Goal: Task Accomplishment & Management: Use online tool/utility

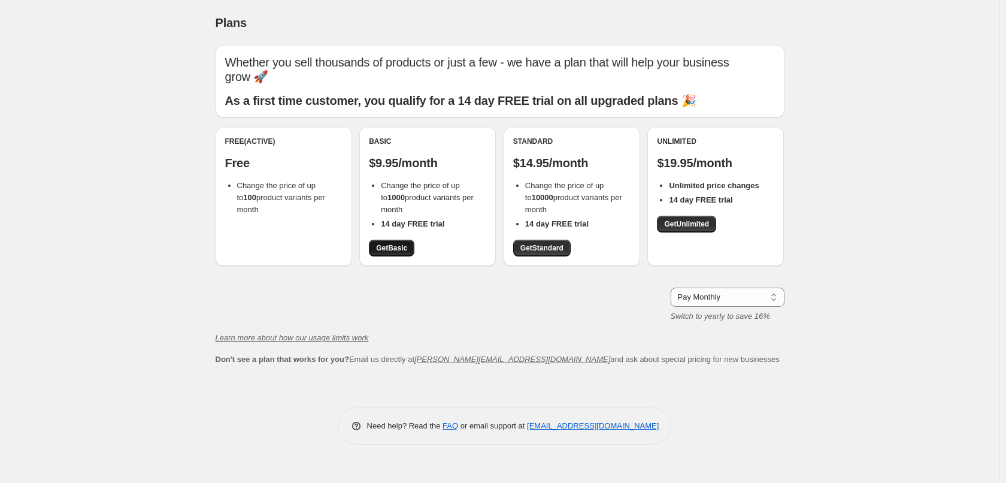
click at [397, 250] on span "Get Basic" at bounding box center [391, 248] width 31 height 10
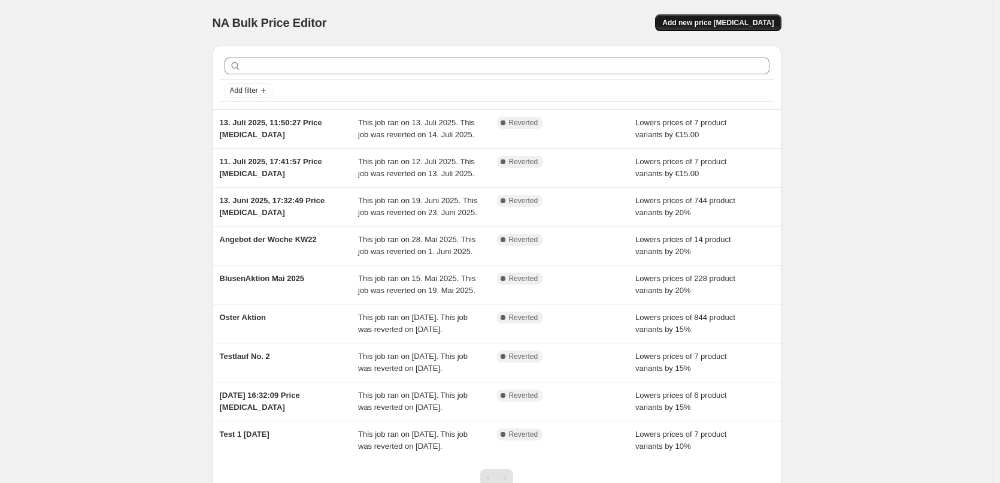
click at [742, 25] on span "Add new price [MEDICAL_DATA]" at bounding box center [718, 23] width 111 height 10
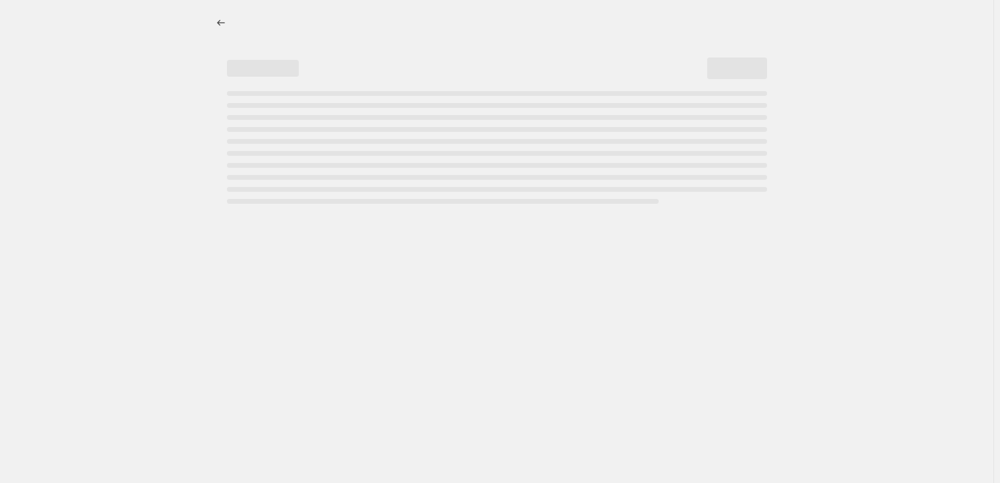
select select "percentage"
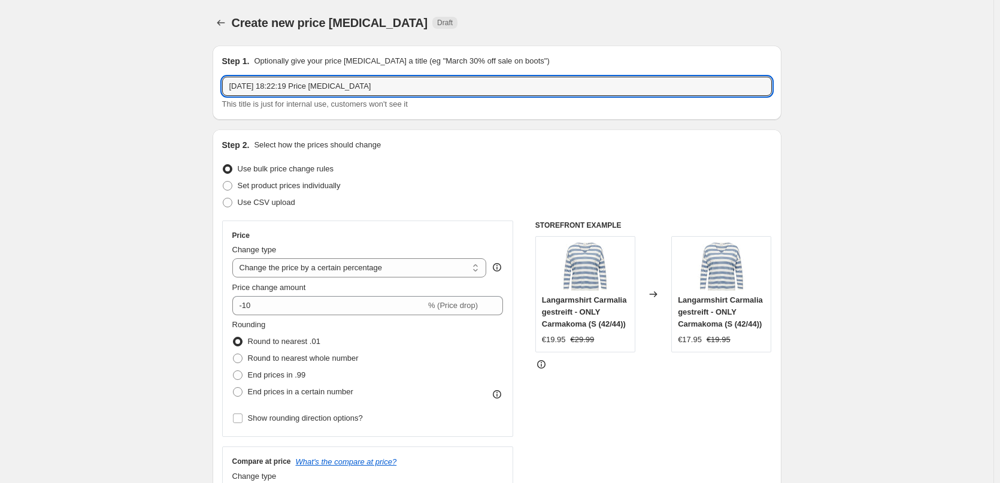
drag, startPoint x: 382, startPoint y: 87, endPoint x: 222, endPoint y: 87, distance: 159.3
click at [222, 87] on div "Step 1. Optionally give your price [MEDICAL_DATA] a title (eg "March 30% off sa…" at bounding box center [497, 83] width 569 height 74
type input "Cosy [PERSON_NAME] Sale"
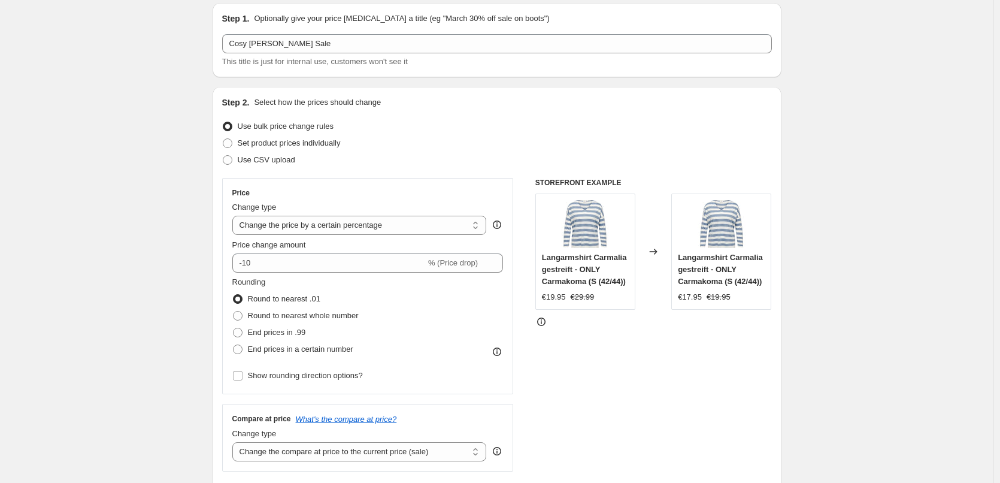
scroll to position [60, 0]
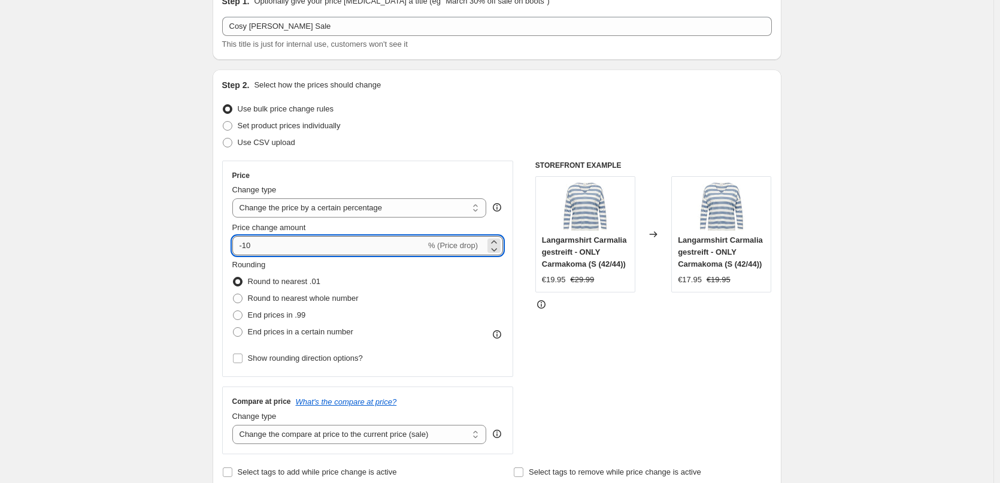
drag, startPoint x: 253, startPoint y: 246, endPoint x: 244, endPoint y: 246, distance: 8.4
click at [244, 246] on input "-10" at bounding box center [328, 245] width 193 height 19
type input "-20"
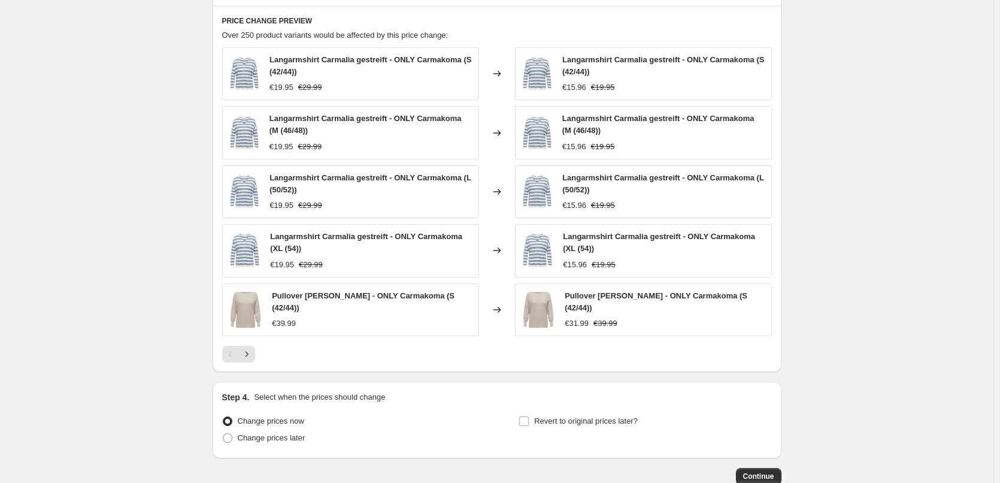
scroll to position [419, 0]
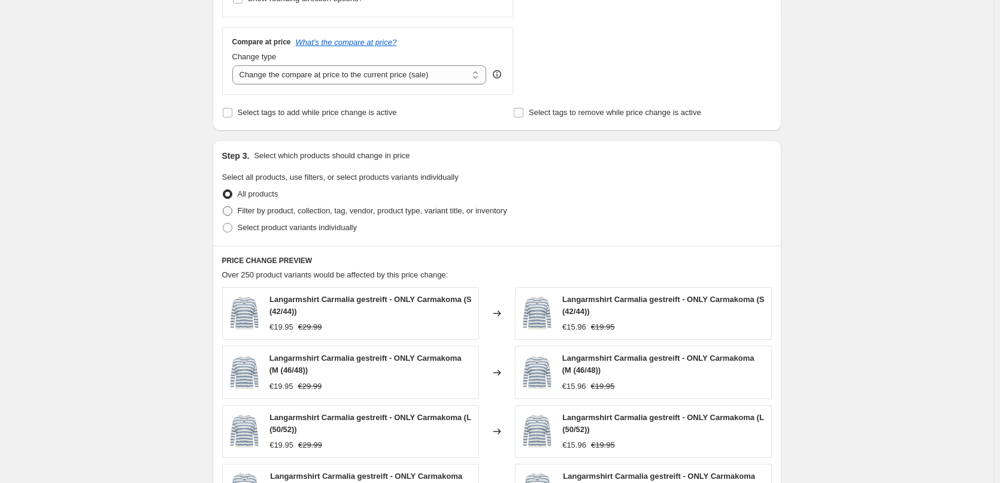
click at [232, 214] on span at bounding box center [228, 211] width 10 height 10
click at [223, 207] on input "Filter by product, collection, tag, vendor, product type, variant title, or inv…" at bounding box center [223, 206] width 1 height 1
radio input "true"
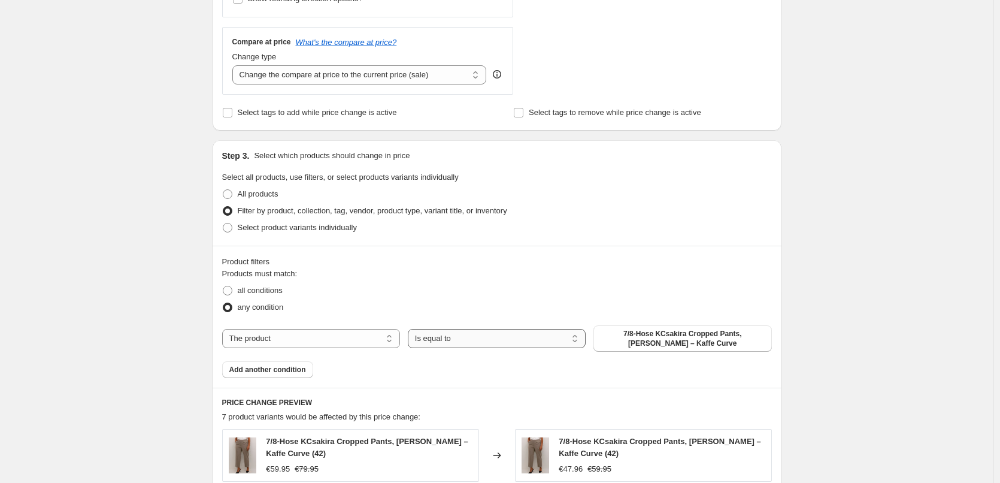
click at [437, 341] on select "Is equal to Is not equal to" at bounding box center [497, 338] width 178 height 19
select select "not_equal"
click at [628, 339] on span "7/8-Hose KCsakira Cropped Pants, [PERSON_NAME] – Kaffe Curve" at bounding box center [683, 338] width 164 height 19
click at [343, 336] on select "The product The product's collection The product's tag The product's vendor The…" at bounding box center [311, 338] width 178 height 19
select select "collection"
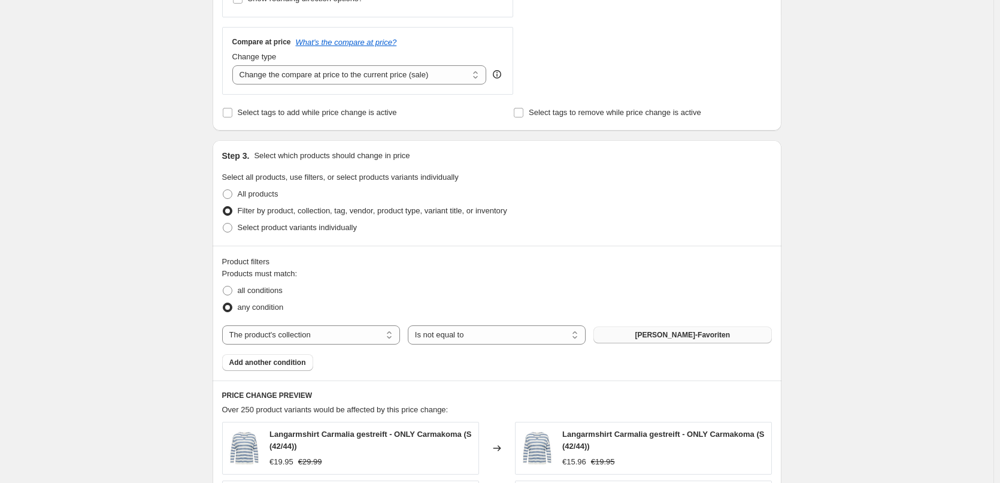
click at [640, 340] on button "[PERSON_NAME]-Favoriten" at bounding box center [683, 334] width 178 height 17
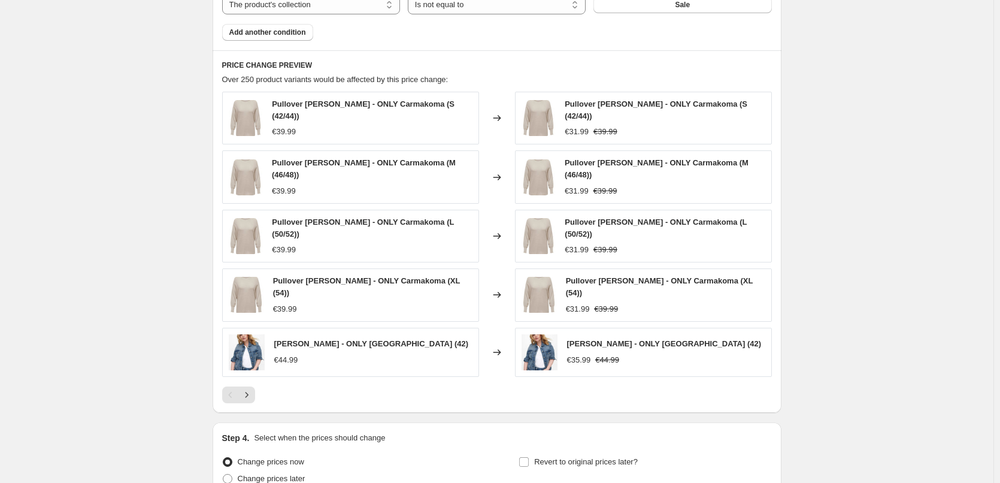
scroll to position [779, 0]
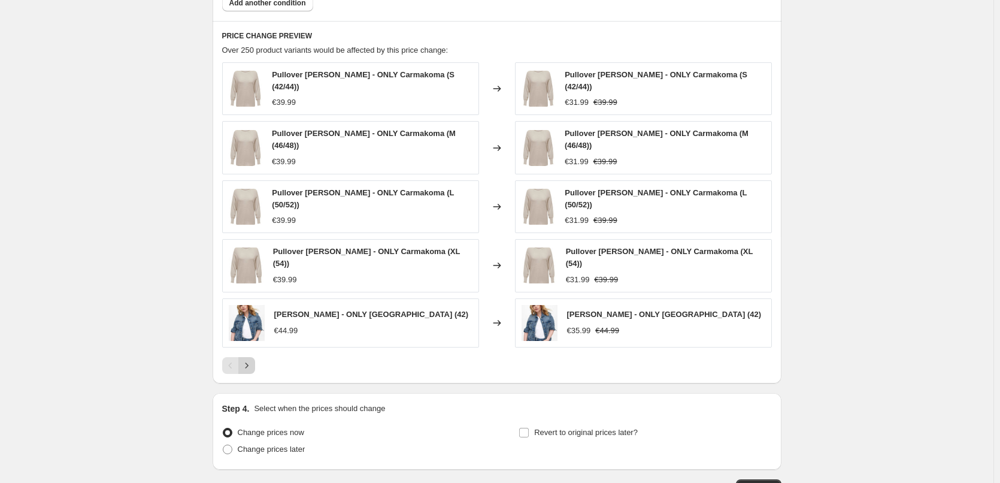
click at [243, 361] on button "Next" at bounding box center [246, 365] width 17 height 17
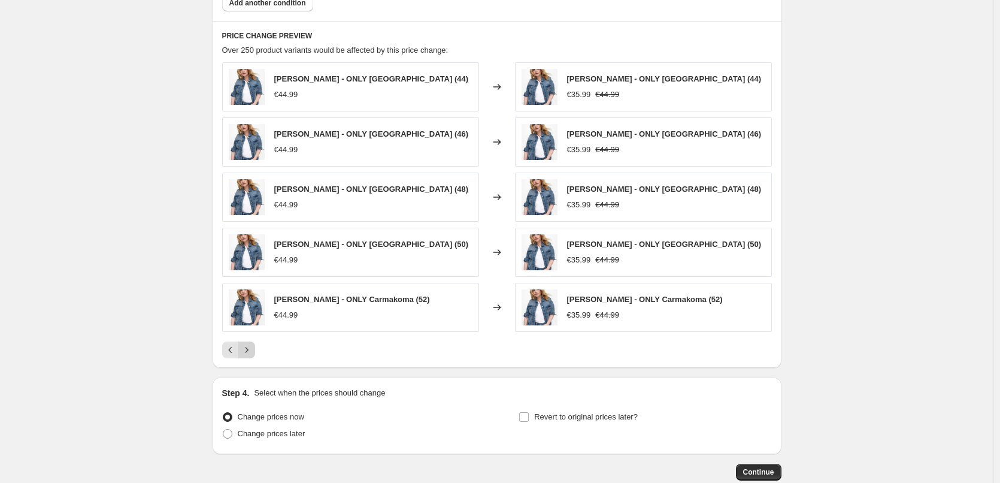
click at [253, 354] on icon "Next" at bounding box center [247, 350] width 12 height 12
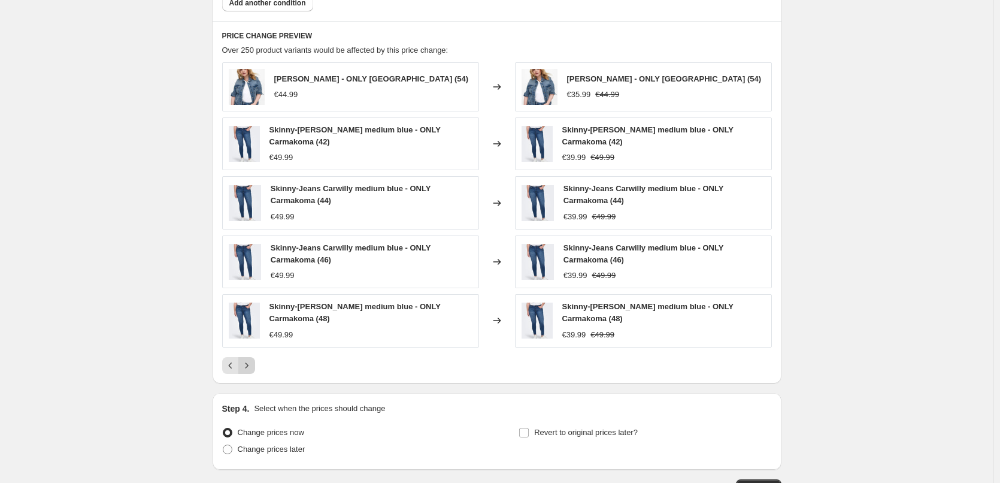
click at [253, 367] on icon "Next" at bounding box center [247, 365] width 12 height 12
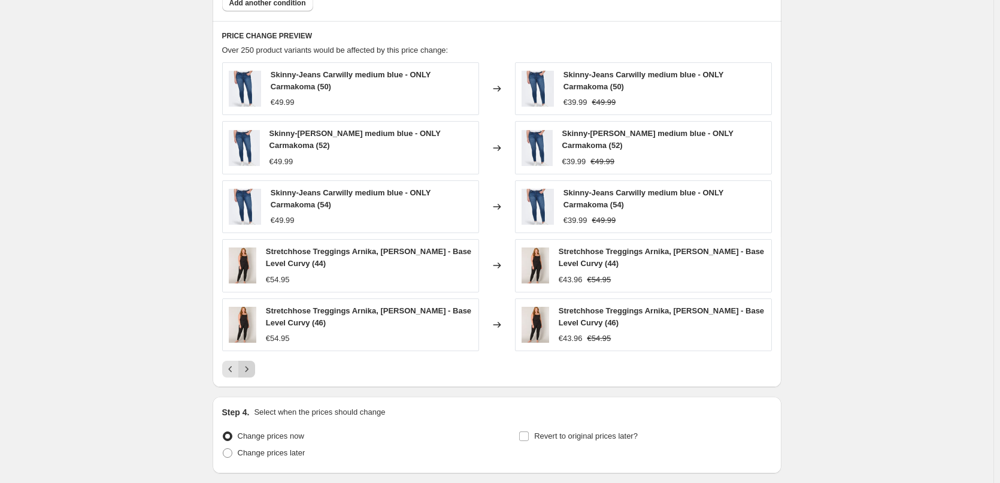
click at [253, 367] on icon "Next" at bounding box center [247, 369] width 12 height 12
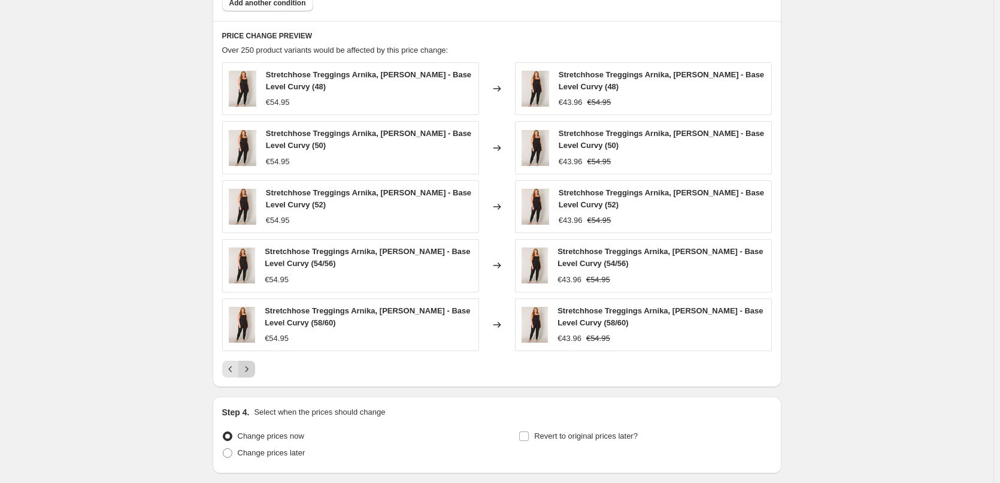
click at [253, 367] on icon "Next" at bounding box center [247, 369] width 12 height 12
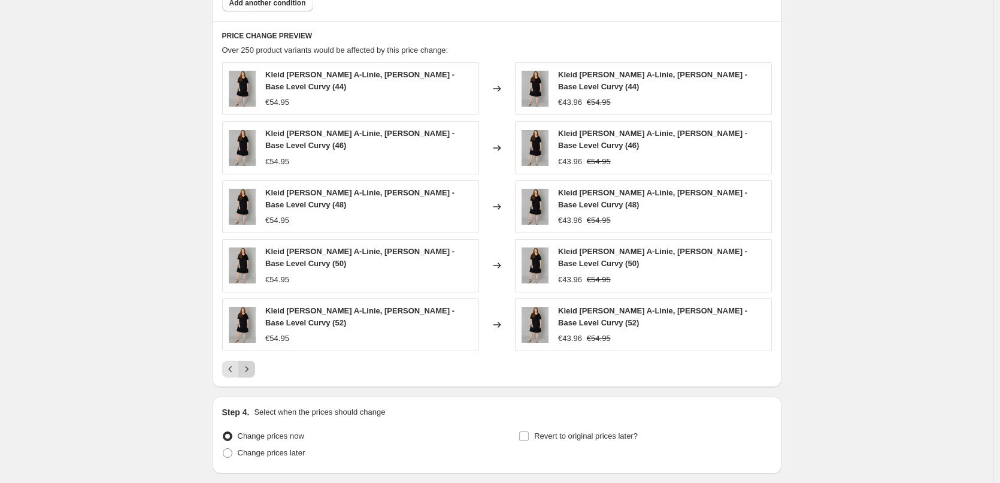
click at [253, 367] on icon "Next" at bounding box center [247, 369] width 12 height 12
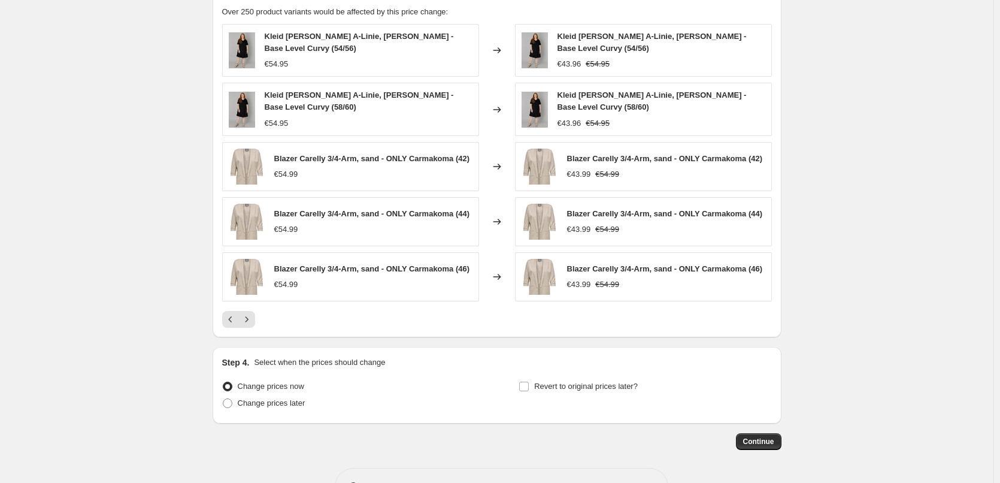
scroll to position [858, 0]
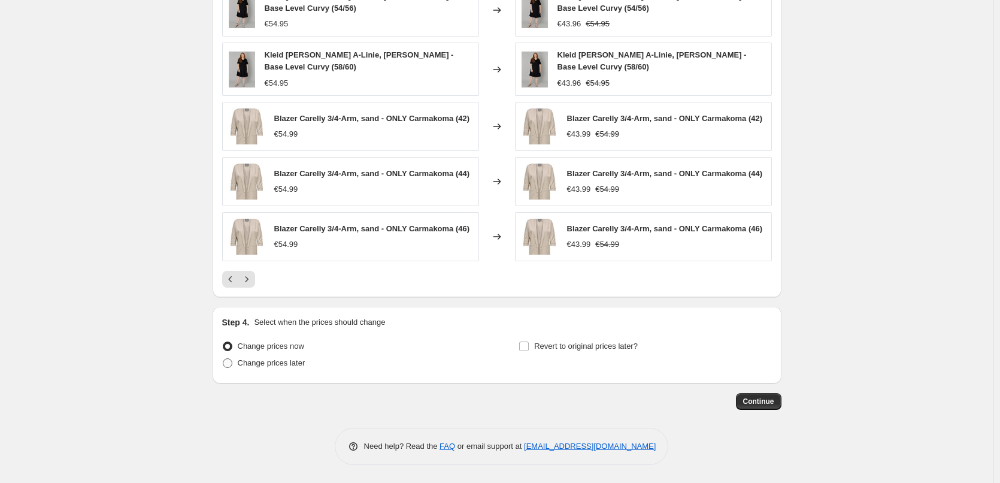
click at [230, 364] on span at bounding box center [228, 363] width 10 height 10
click at [223, 359] on input "Change prices later" at bounding box center [223, 358] width 1 height 1
radio input "true"
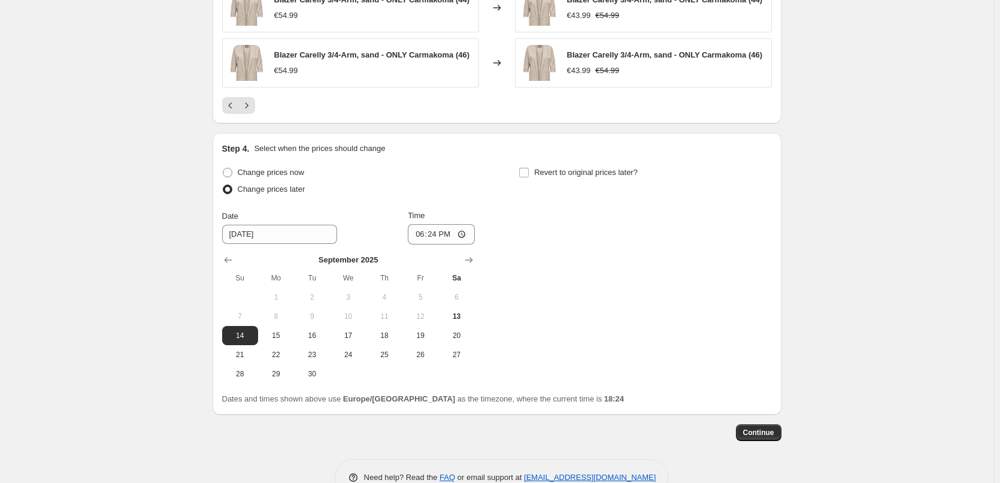
scroll to position [1037, 0]
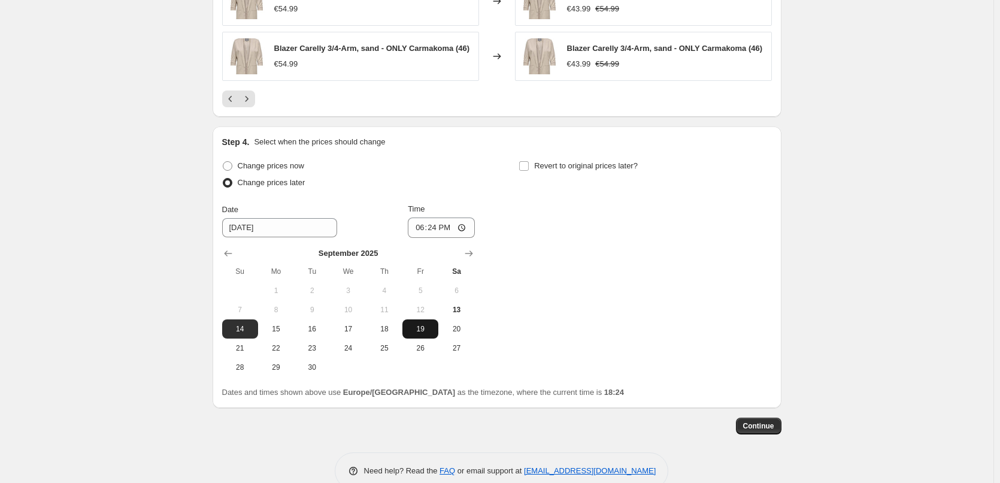
click at [425, 327] on span "19" at bounding box center [420, 329] width 26 height 10
type input "[DATE]"
click at [436, 226] on input "18:24" at bounding box center [441, 227] width 67 height 20
type input "02:30"
click at [526, 168] on input "Revert to original prices later?" at bounding box center [524, 166] width 10 height 10
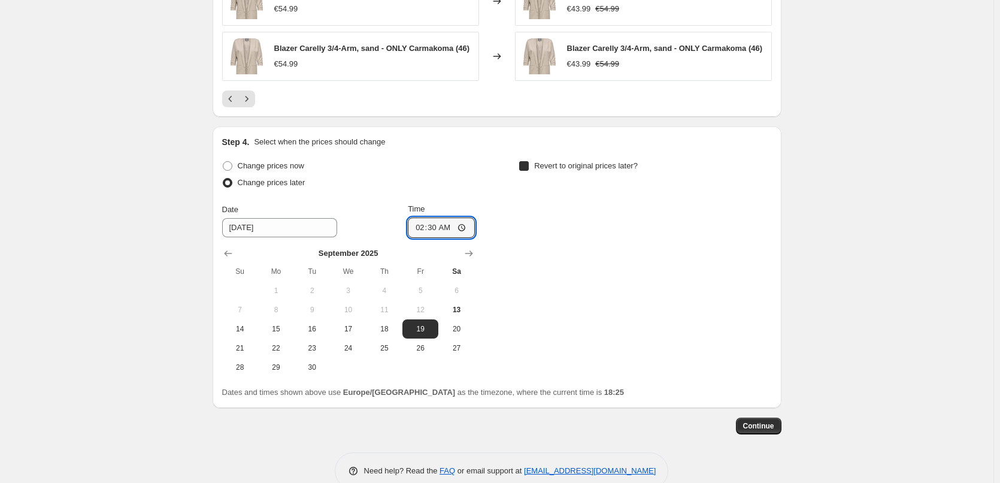
checkbox input "true"
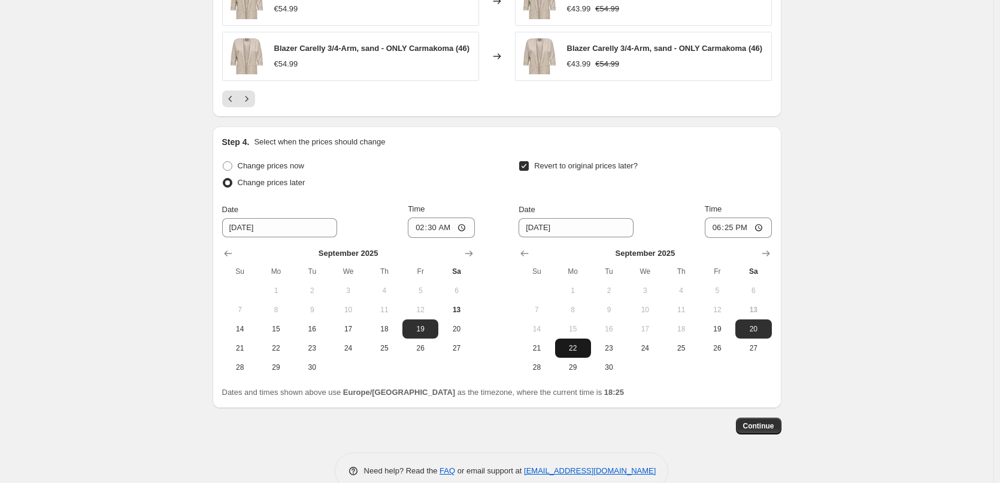
click at [571, 349] on span "22" at bounding box center [573, 348] width 26 height 10
type input "[DATE]"
click at [737, 229] on input "18:25" at bounding box center [738, 227] width 67 height 20
type input "23:59"
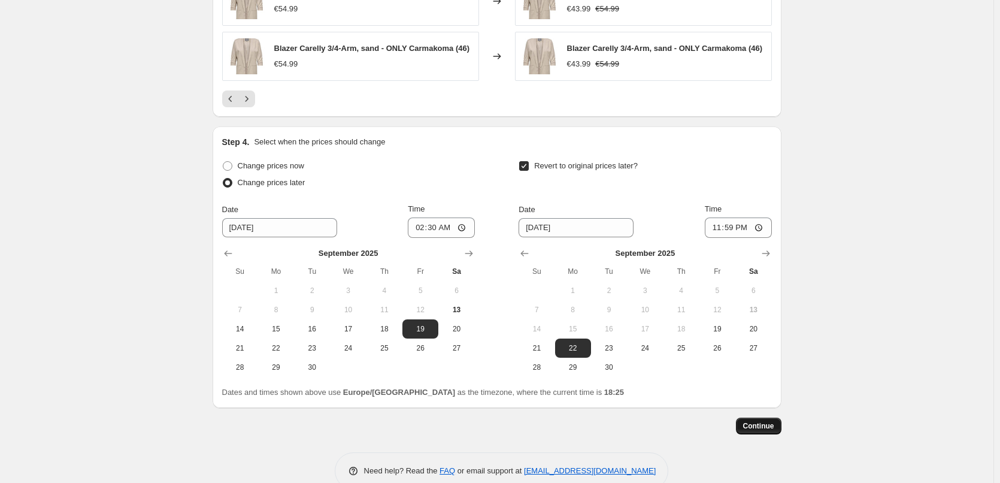
click at [774, 426] on span "Continue" at bounding box center [758, 426] width 31 height 10
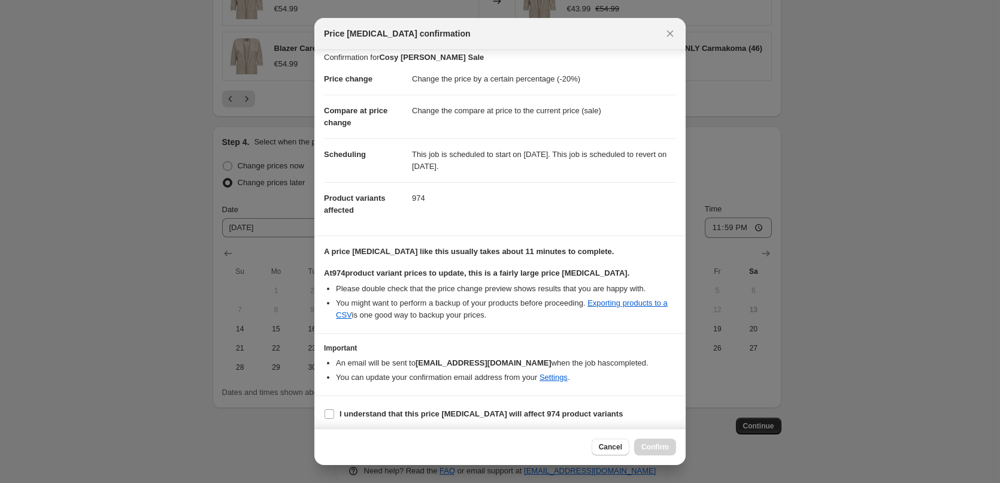
scroll to position [11, 0]
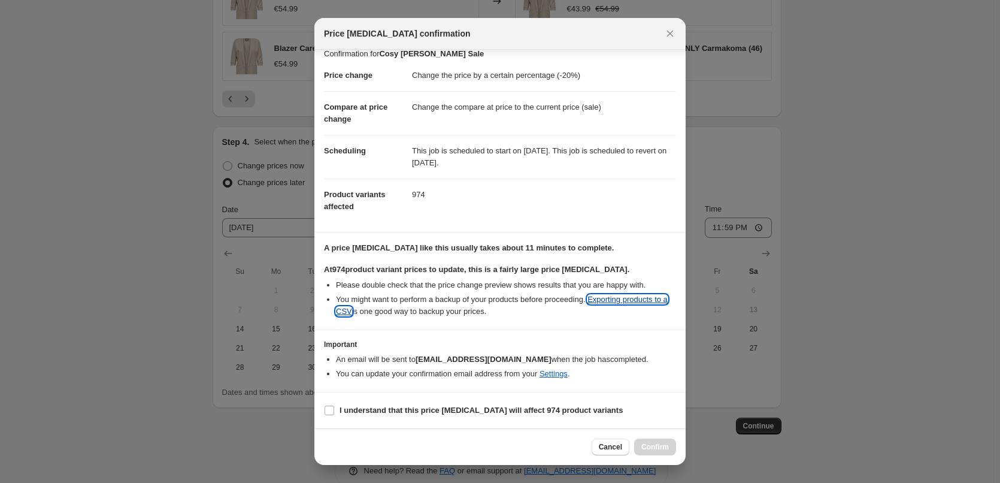
click at [642, 301] on link "Exporting products to a CSV" at bounding box center [502, 305] width 332 height 21
click at [329, 412] on input "I understand that this price [MEDICAL_DATA] will affect 974 product variants" at bounding box center [330, 411] width 10 height 10
checkbox input "true"
click at [608, 445] on span "Cancel" at bounding box center [610, 447] width 23 height 10
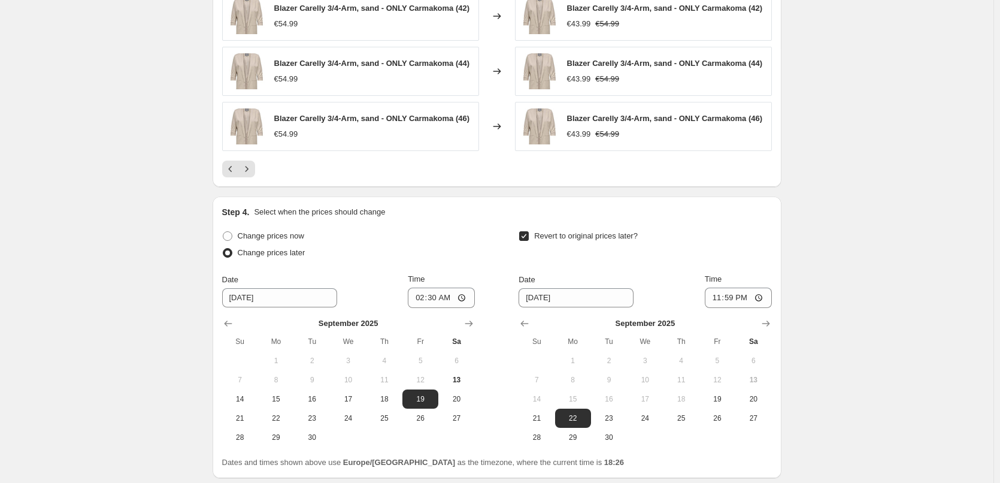
scroll to position [858, 0]
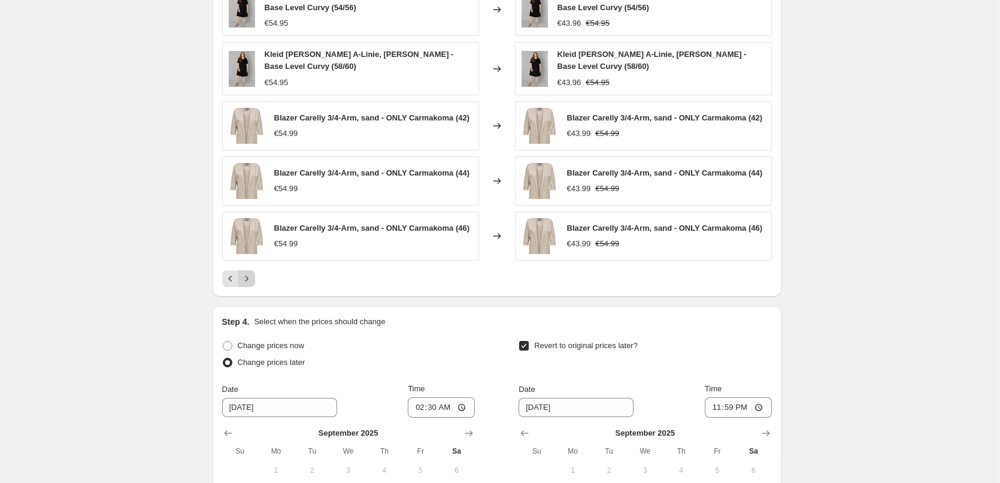
click at [255, 279] on button "Next" at bounding box center [246, 278] width 17 height 17
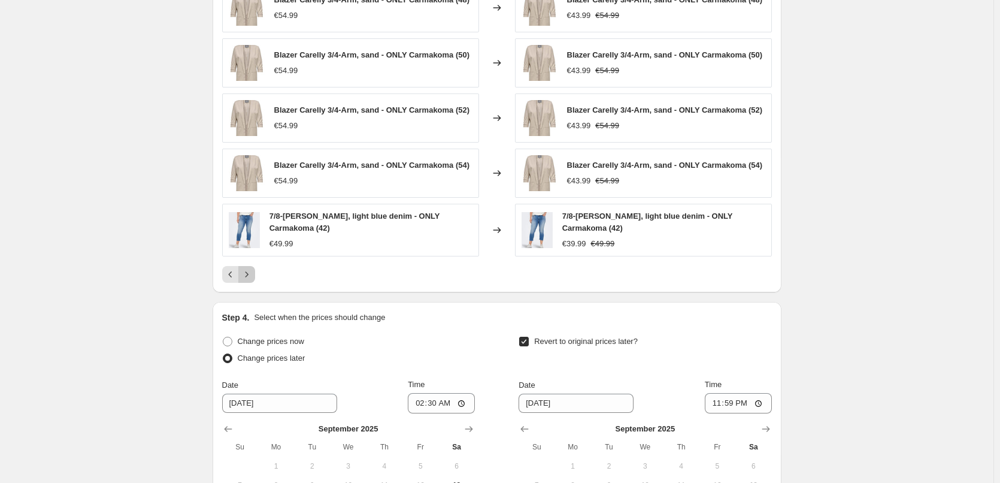
click at [252, 276] on icon "Next" at bounding box center [247, 274] width 12 height 12
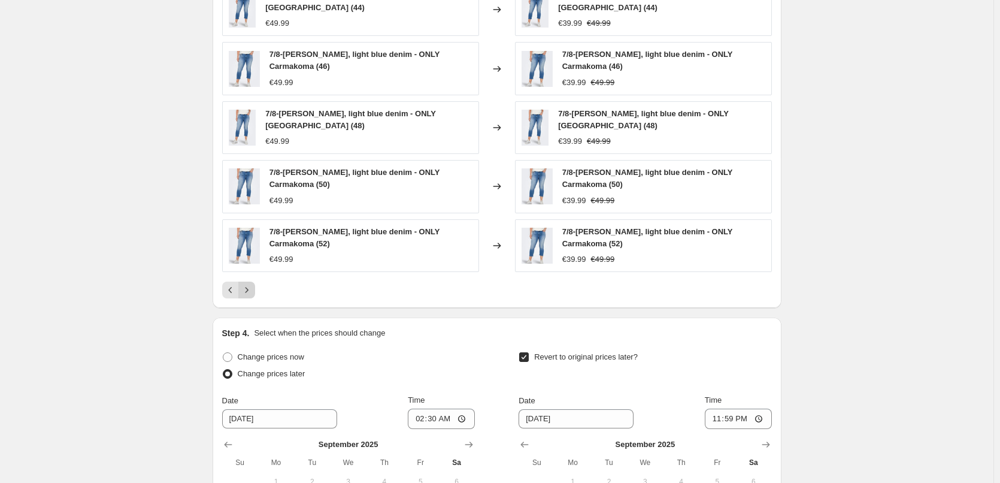
click at [252, 276] on div "7/8-[PERSON_NAME], light blue denim - ONLY [GEOGRAPHIC_DATA] (44) €49.99 Change…" at bounding box center [497, 140] width 550 height 315
click at [252, 286] on icon "Next" at bounding box center [247, 290] width 12 height 12
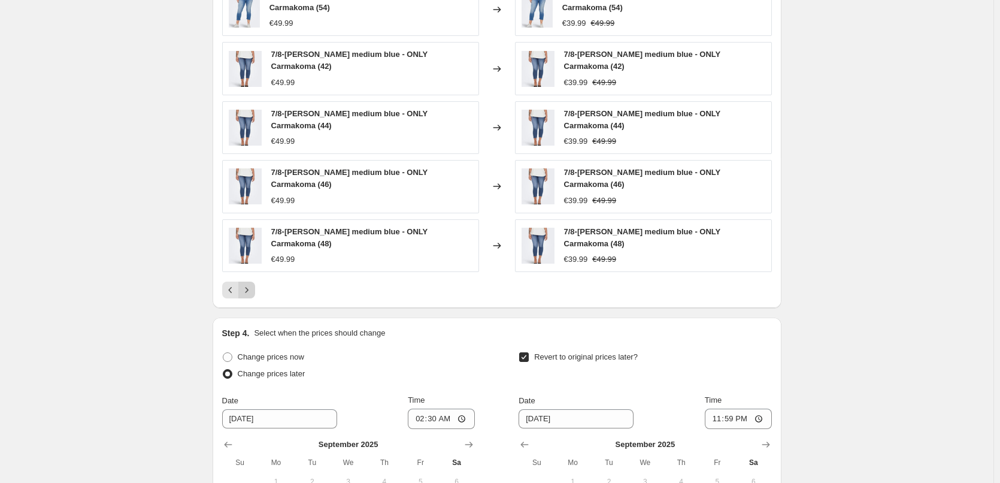
click at [252, 288] on icon "Next" at bounding box center [247, 290] width 12 height 12
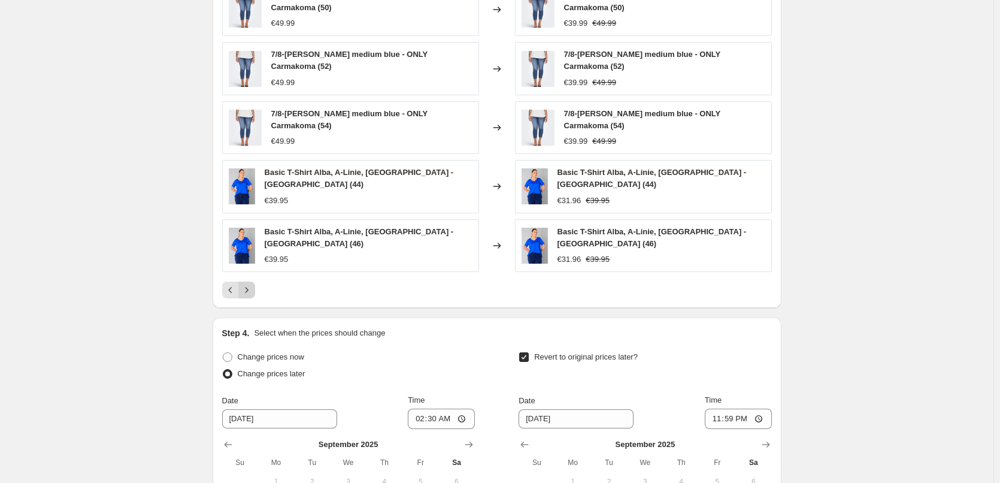
click at [251, 286] on icon "Next" at bounding box center [247, 290] width 12 height 12
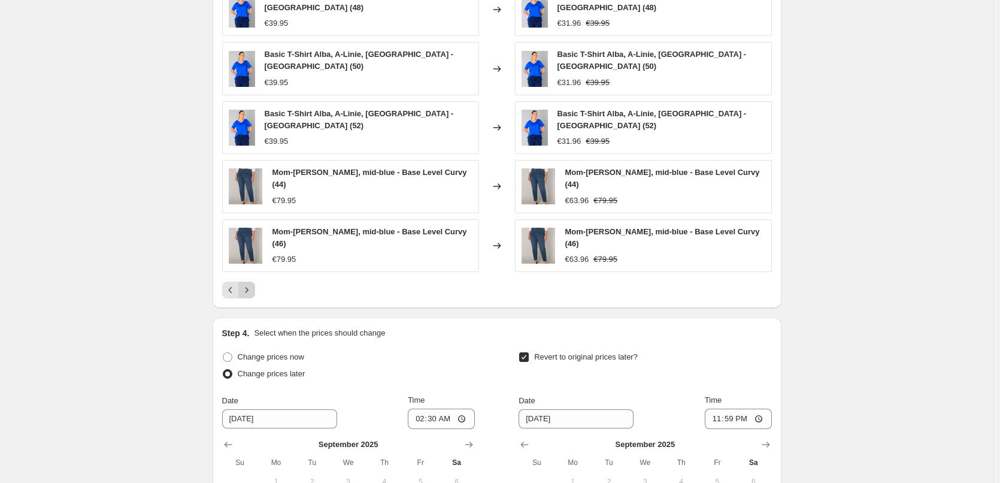
click at [248, 287] on icon "Next" at bounding box center [246, 289] width 3 height 5
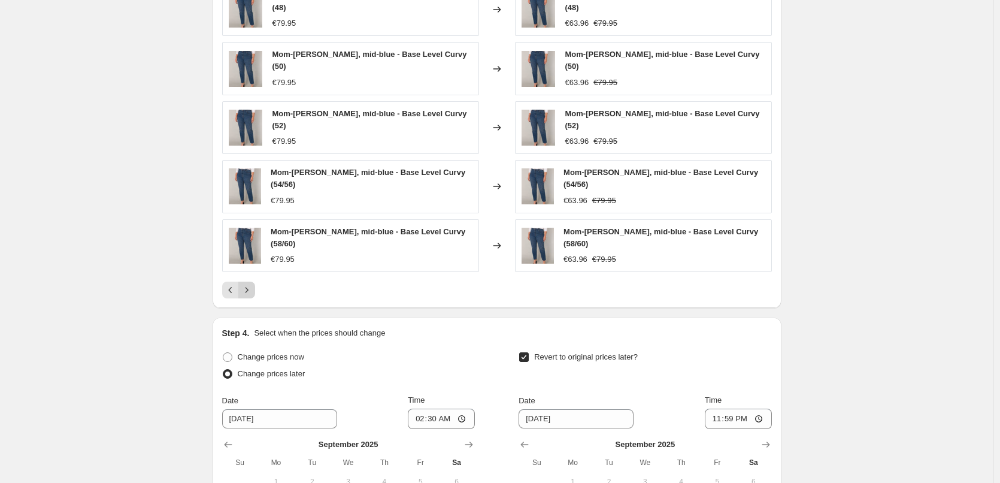
click at [249, 284] on icon "Next" at bounding box center [247, 290] width 12 height 12
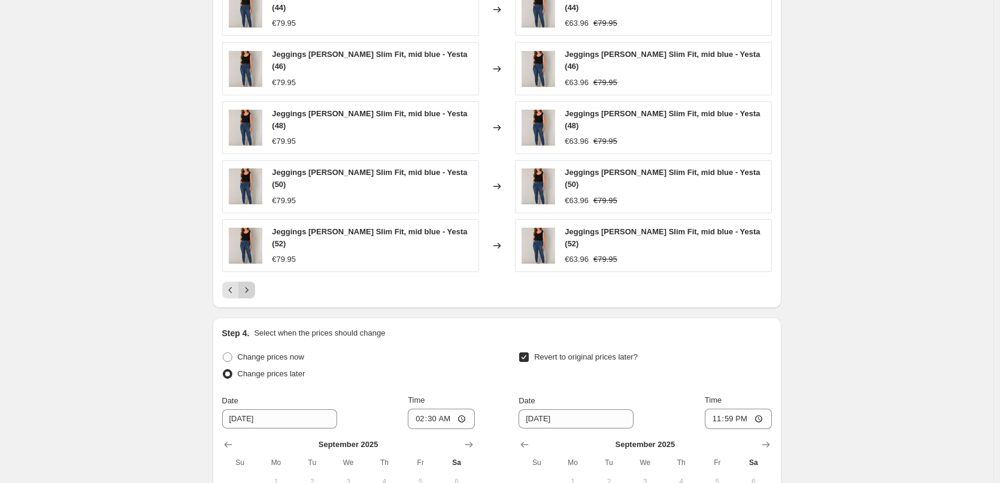
click at [248, 287] on icon "Next" at bounding box center [246, 289] width 3 height 5
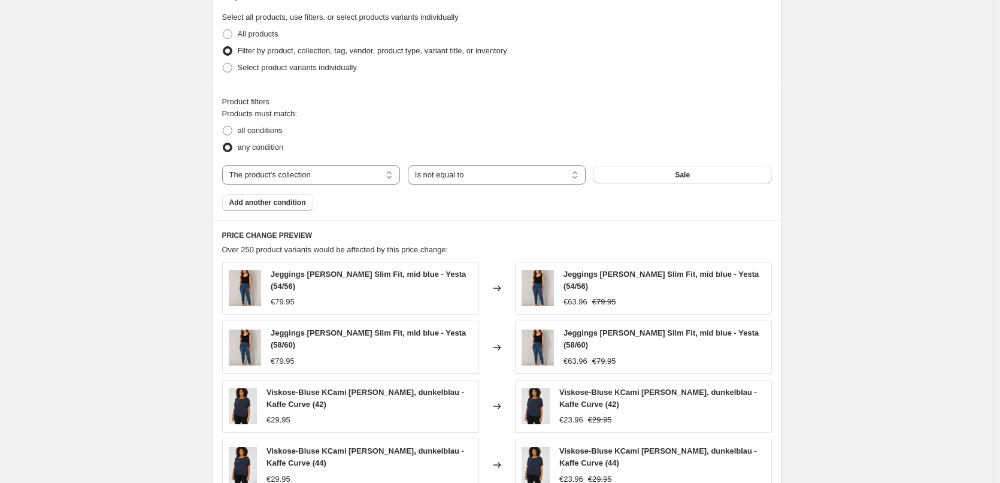
scroll to position [558, 0]
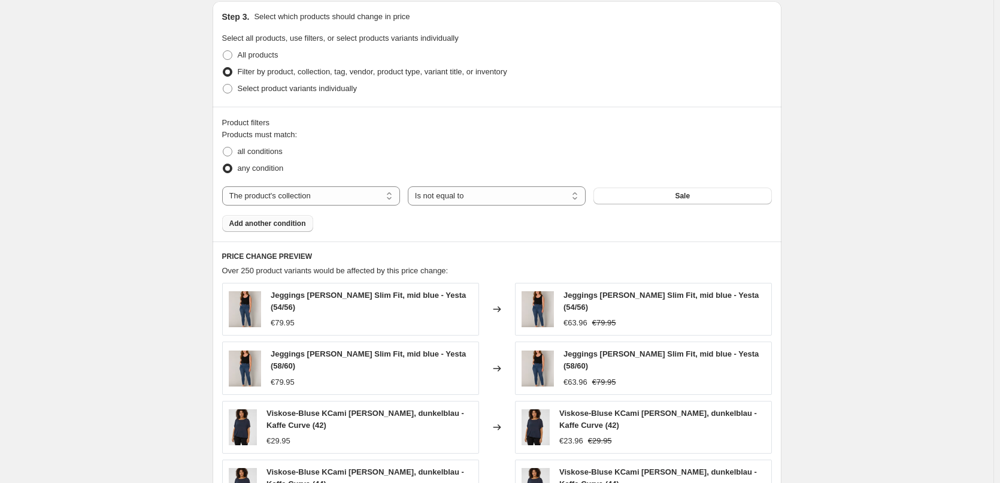
click at [276, 225] on span "Add another condition" at bounding box center [267, 224] width 77 height 10
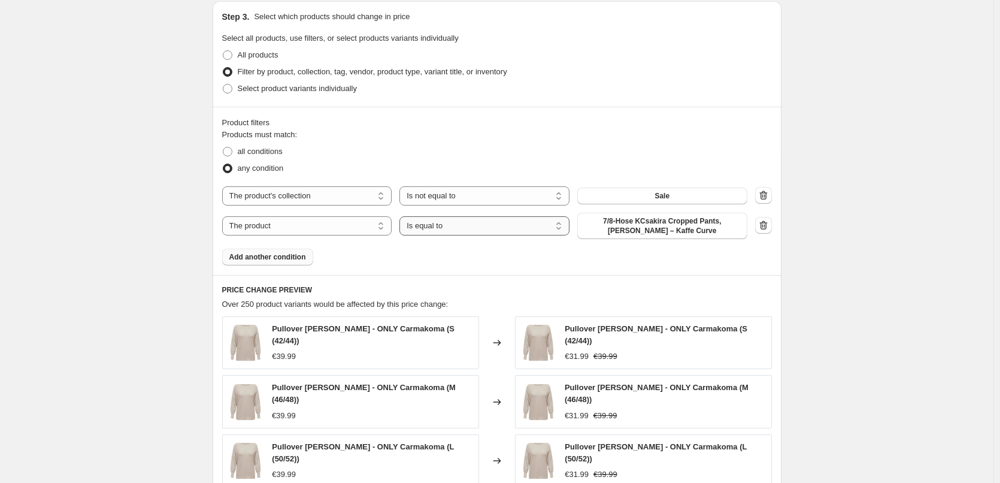
click at [441, 229] on select "Is equal to Is not equal to" at bounding box center [485, 225] width 170 height 19
click at [322, 228] on select "The product The product's collection The product's tag The product's vendor The…" at bounding box center [307, 225] width 170 height 19
click at [262, 152] on span "all conditions" at bounding box center [260, 151] width 45 height 9
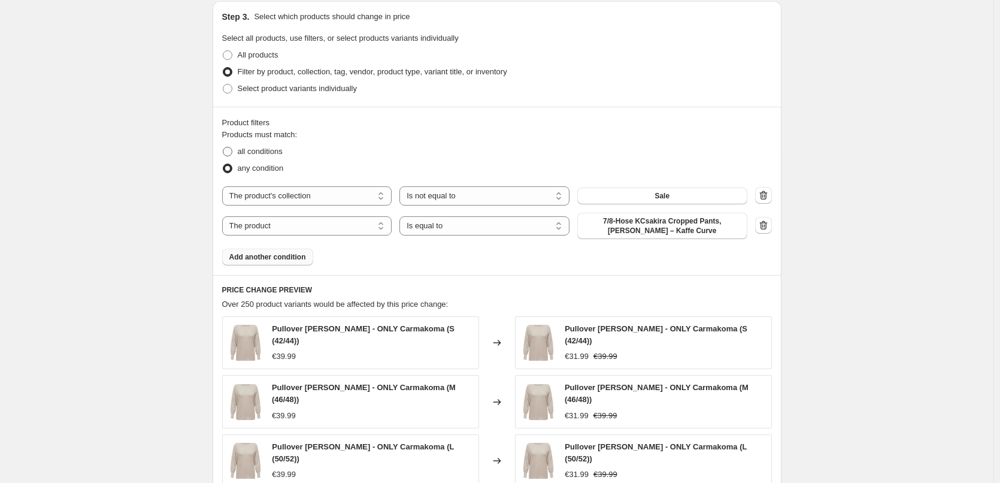
click at [223, 147] on input "all conditions" at bounding box center [223, 147] width 1 height 1
radio input "true"
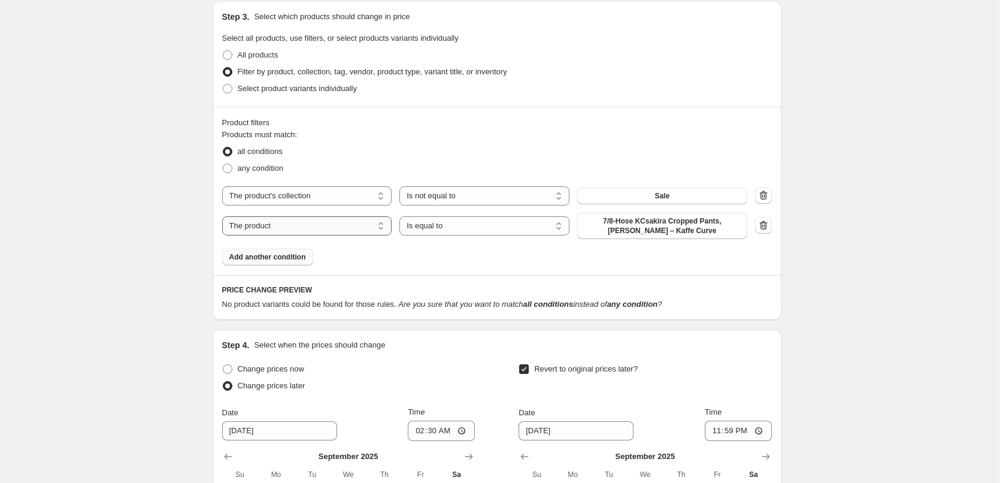
click at [329, 229] on select "The product The product's collection The product's tag The product's vendor The…" at bounding box center [307, 225] width 170 height 19
select select "product_status"
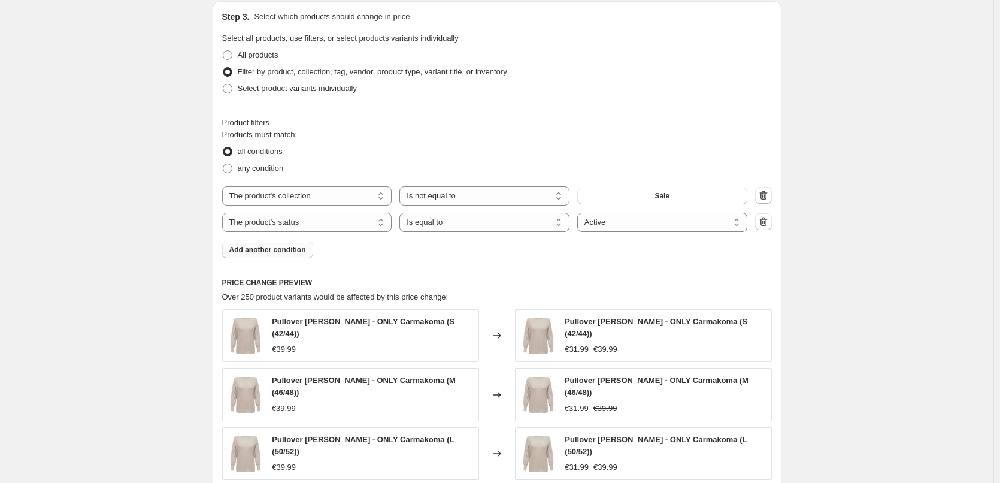
click at [161, 229] on div "Create new price [MEDICAL_DATA]. This page is ready Create new price [MEDICAL_D…" at bounding box center [497, 231] width 994 height 1579
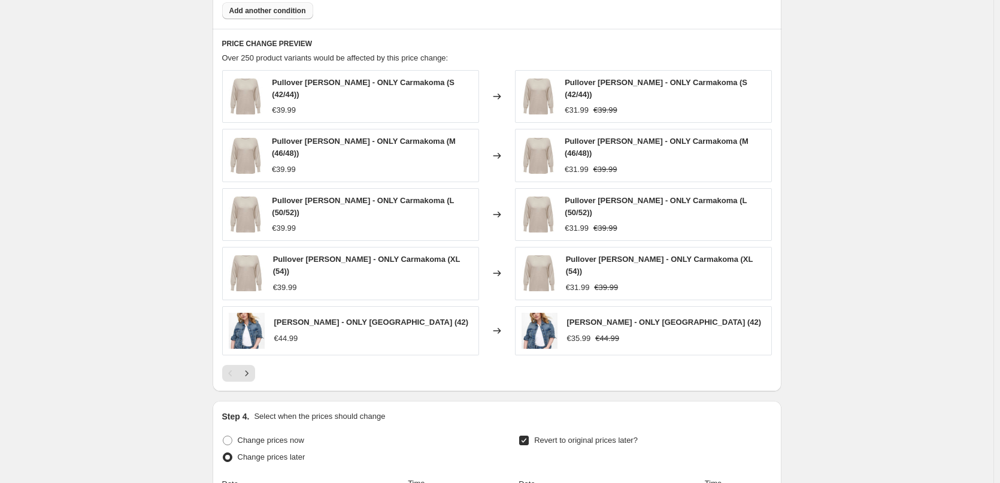
scroll to position [798, 0]
click at [246, 368] on icon "Next" at bounding box center [247, 373] width 12 height 12
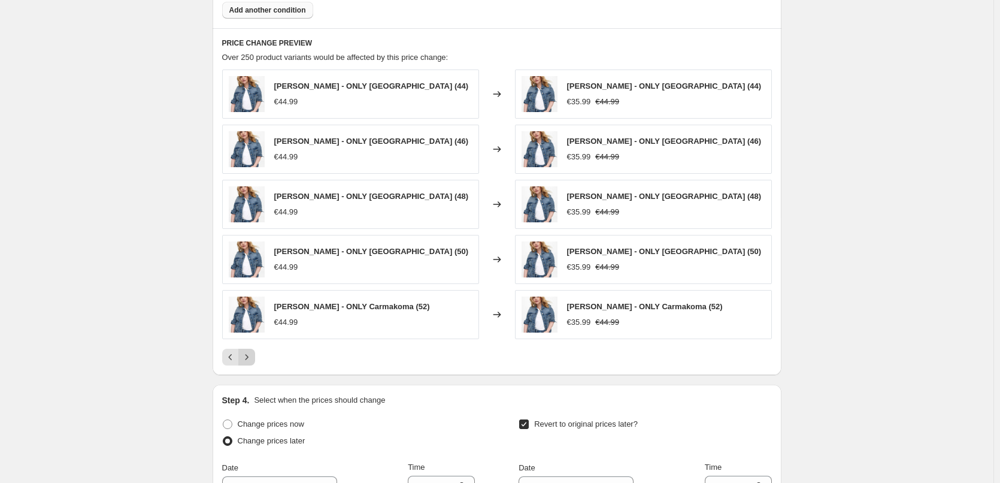
click at [250, 364] on button "Next" at bounding box center [246, 357] width 17 height 17
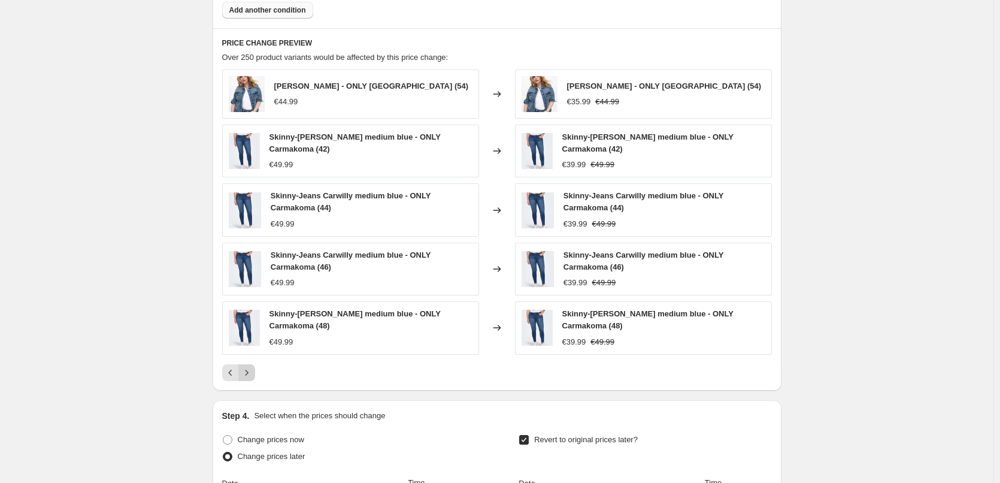
click at [248, 373] on icon "Next" at bounding box center [246, 372] width 3 height 5
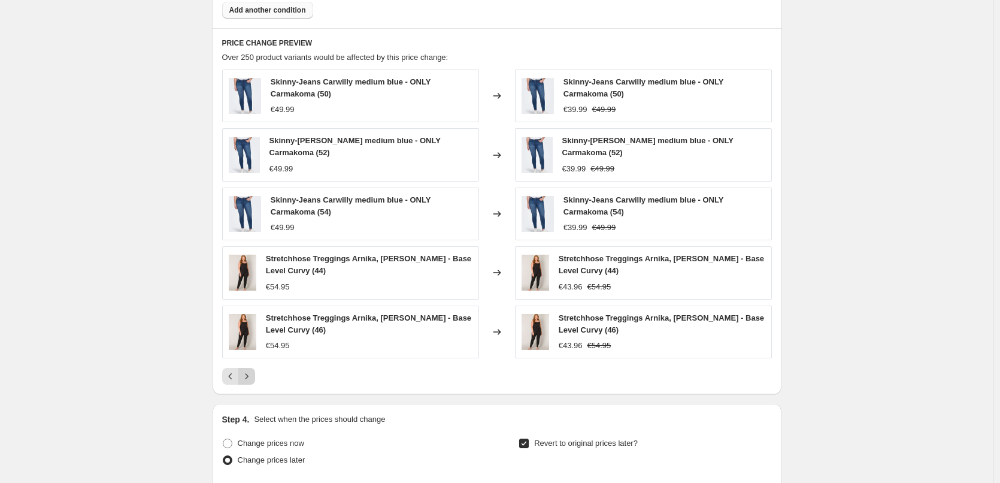
click at [250, 373] on icon "Next" at bounding box center [247, 376] width 12 height 12
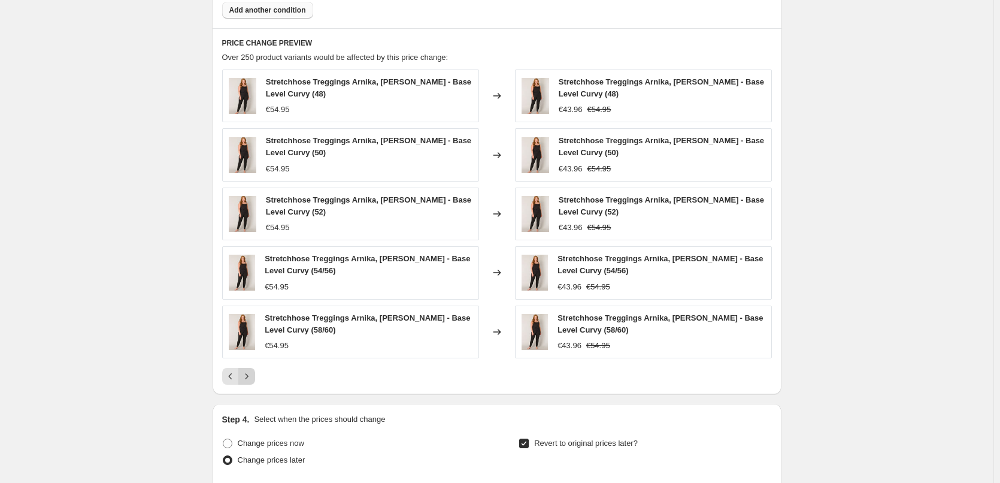
click at [250, 371] on icon "Next" at bounding box center [247, 376] width 12 height 12
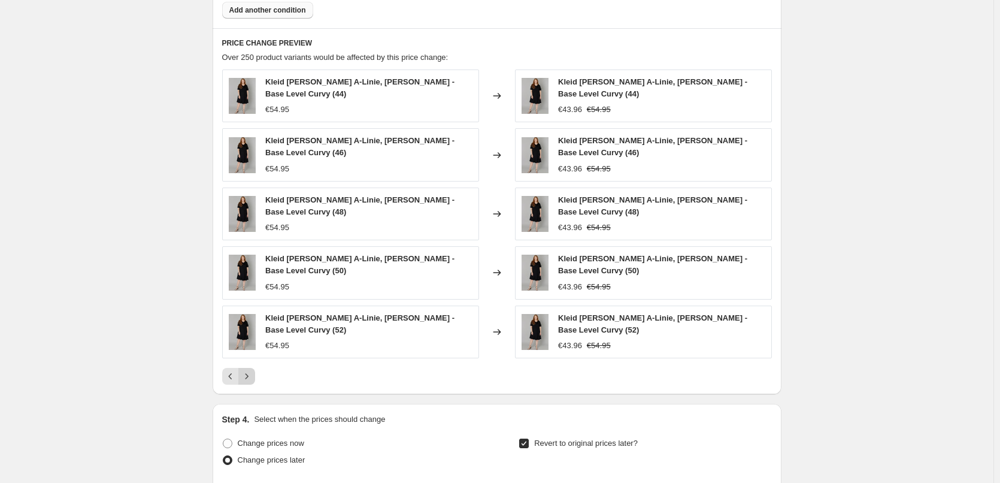
click at [250, 371] on icon "Next" at bounding box center [247, 376] width 12 height 12
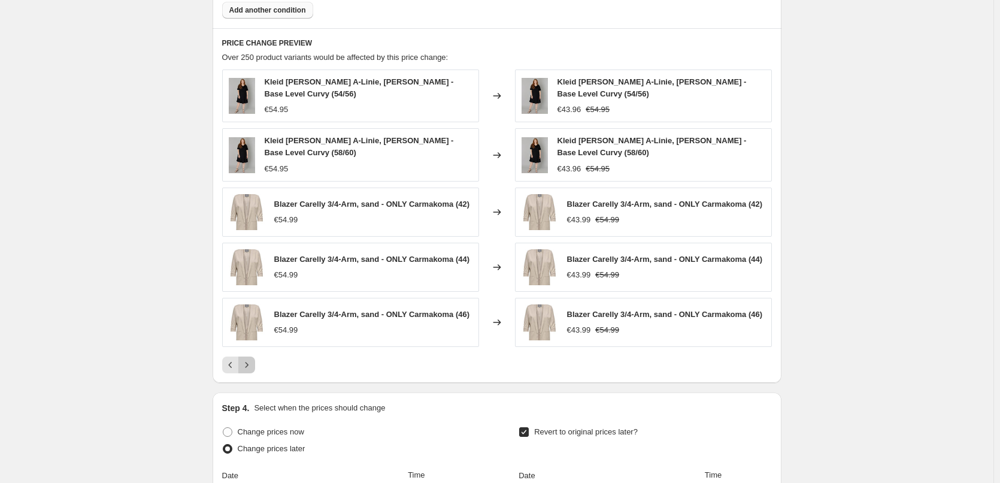
click at [250, 371] on button "Next" at bounding box center [246, 364] width 17 height 17
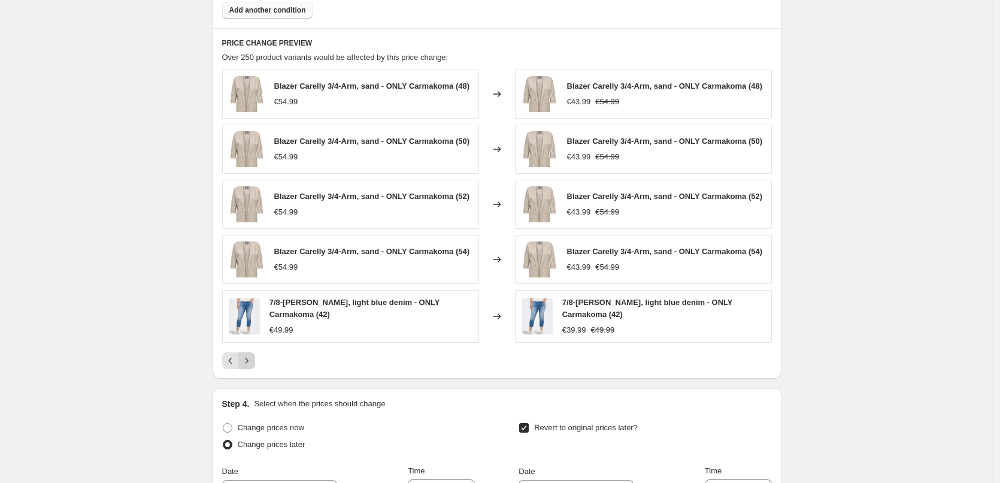
click at [249, 364] on icon "Next" at bounding box center [247, 361] width 12 height 12
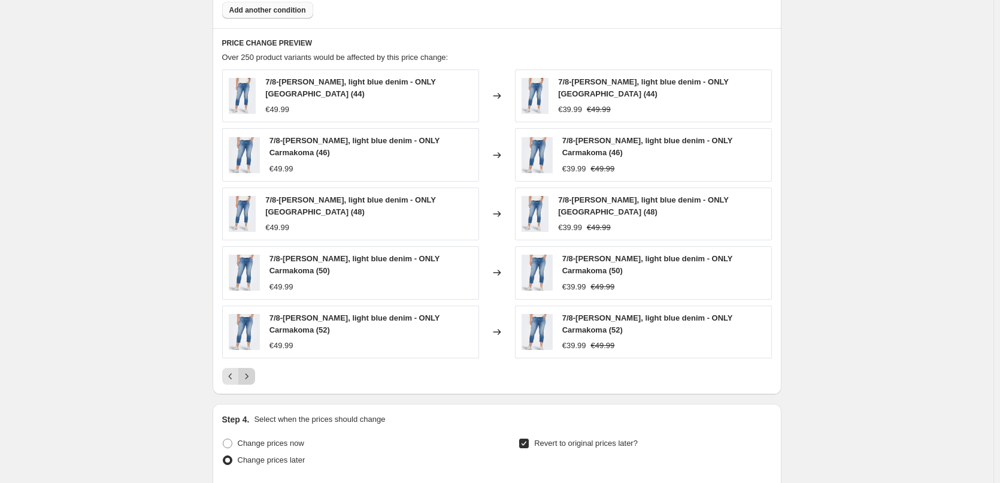
click at [253, 368] on button "Next" at bounding box center [246, 376] width 17 height 17
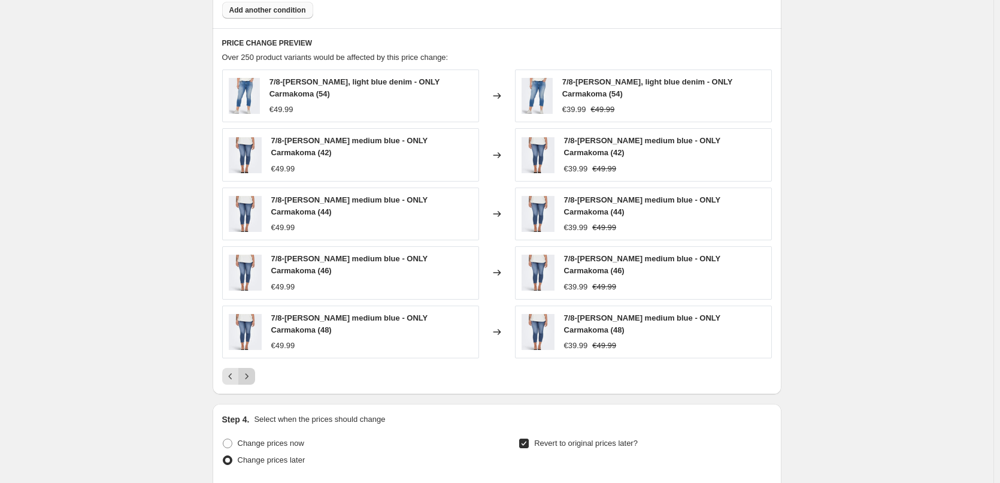
click at [252, 370] on button "Next" at bounding box center [246, 376] width 17 height 17
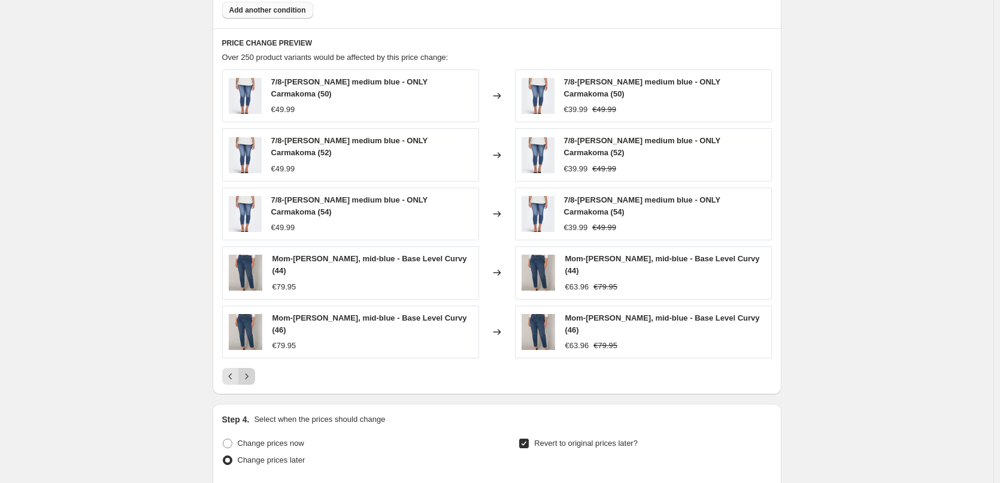
click at [252, 370] on icon "Next" at bounding box center [247, 376] width 12 height 12
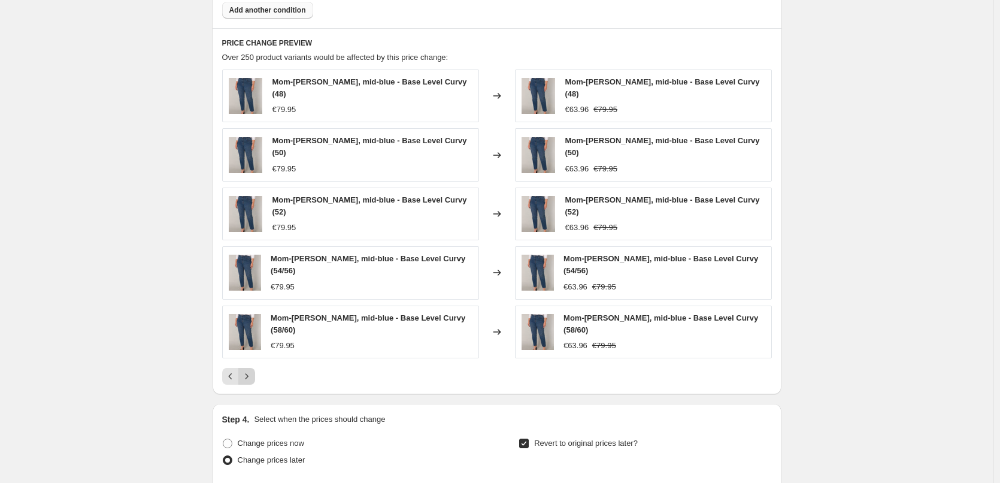
click at [252, 370] on icon "Next" at bounding box center [247, 376] width 12 height 12
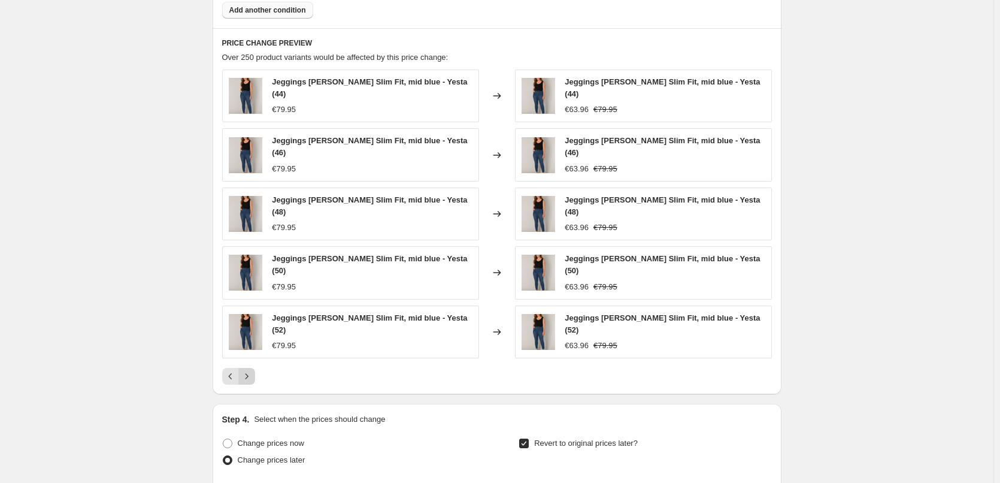
click at [252, 370] on div "PRICE CHANGE PREVIEW Over 250 product variants would be affected by this price …" at bounding box center [497, 211] width 569 height 366
click at [248, 370] on icon "Next" at bounding box center [247, 376] width 12 height 12
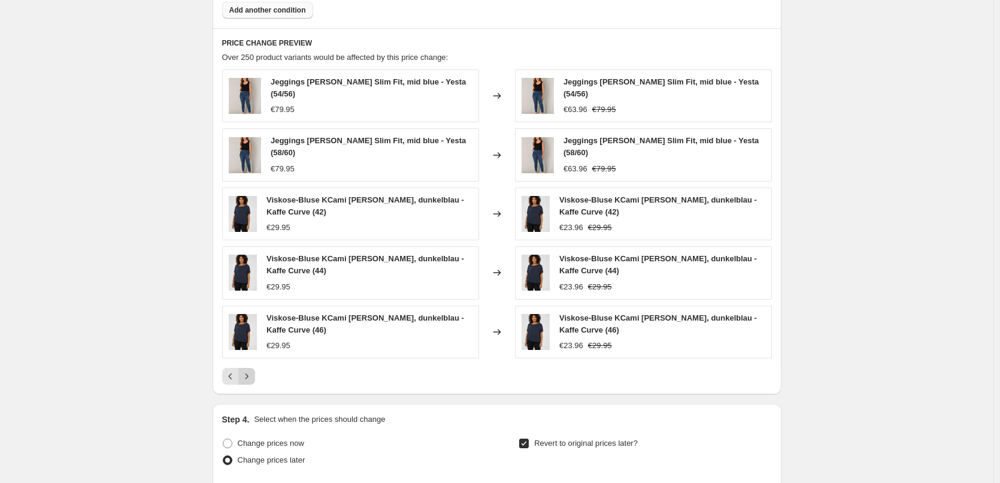
click at [247, 368] on button "Next" at bounding box center [246, 376] width 17 height 17
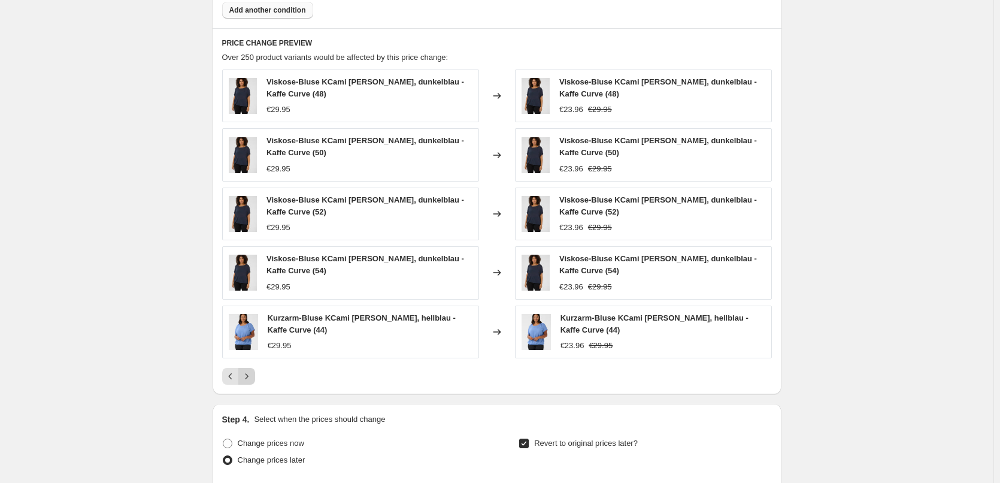
click at [248, 379] on icon "Next" at bounding box center [246, 375] width 3 height 5
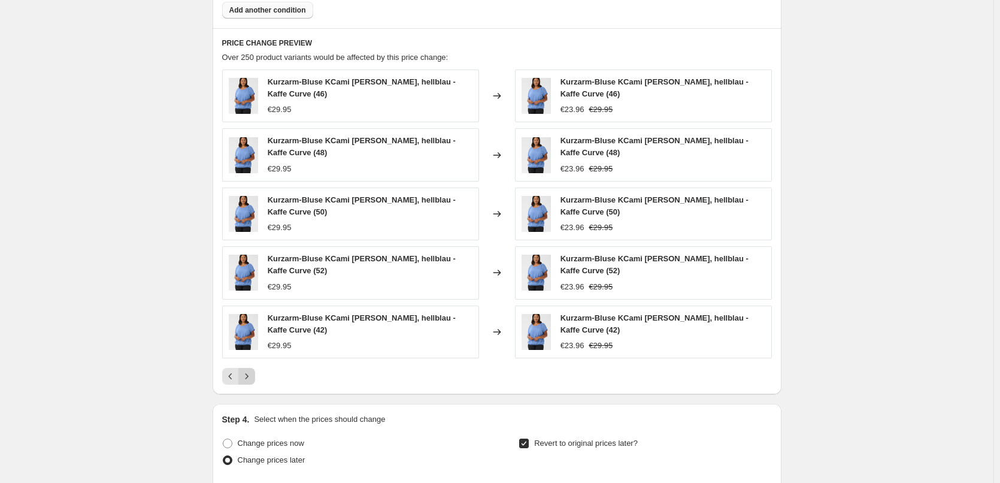
click at [253, 377] on icon "Next" at bounding box center [247, 376] width 12 height 12
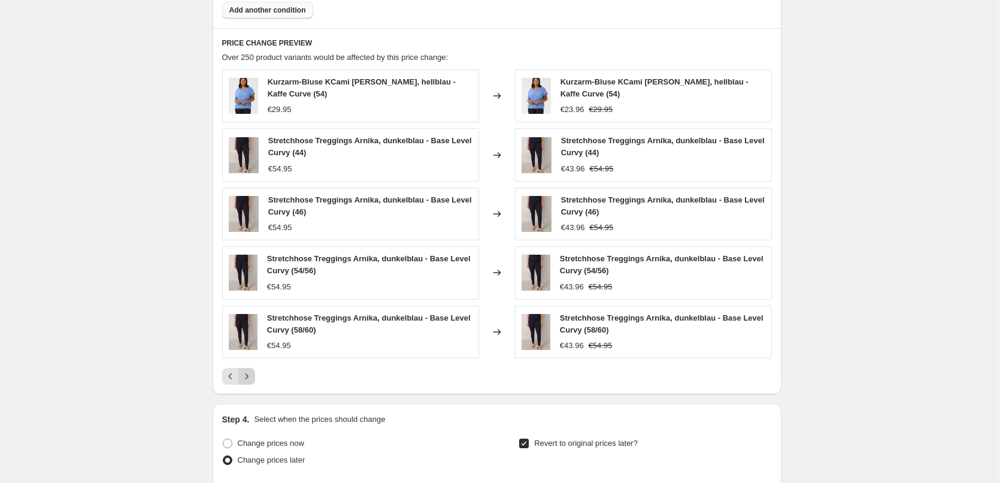
click at [252, 371] on icon "Next" at bounding box center [247, 376] width 12 height 12
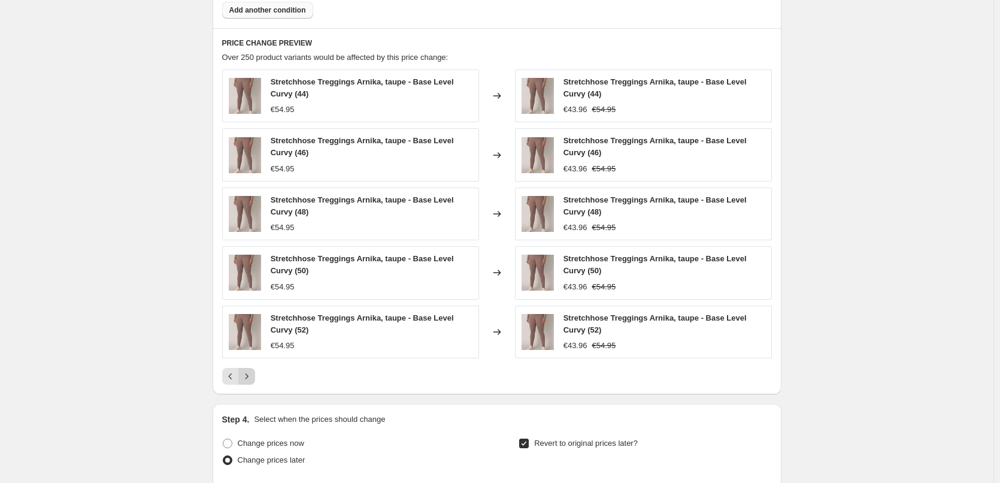
click at [252, 371] on icon "Next" at bounding box center [247, 376] width 12 height 12
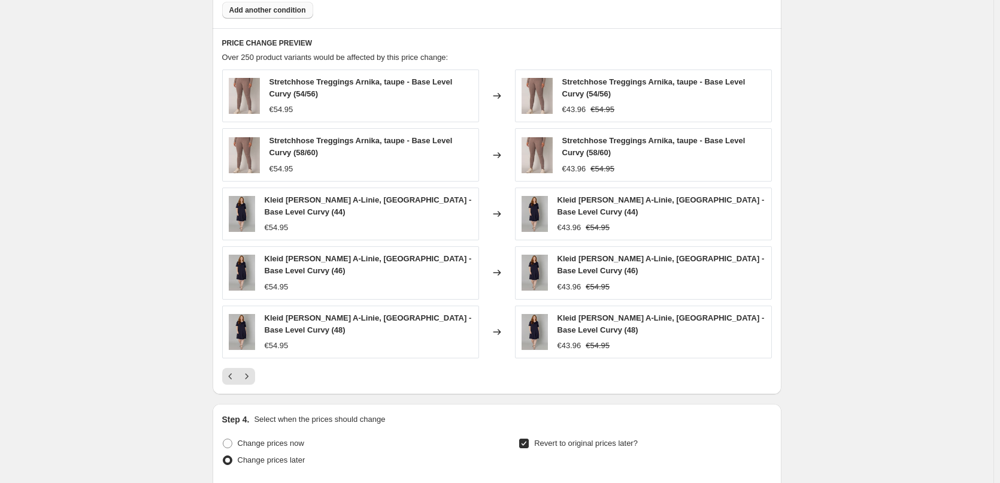
click at [251, 371] on icon "Next" at bounding box center [247, 376] width 12 height 12
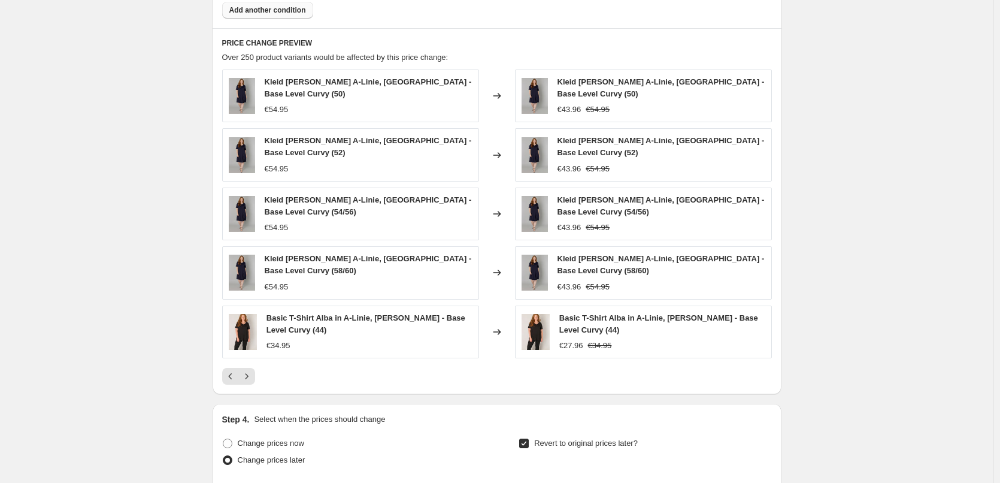
click at [251, 371] on icon "Next" at bounding box center [247, 376] width 12 height 12
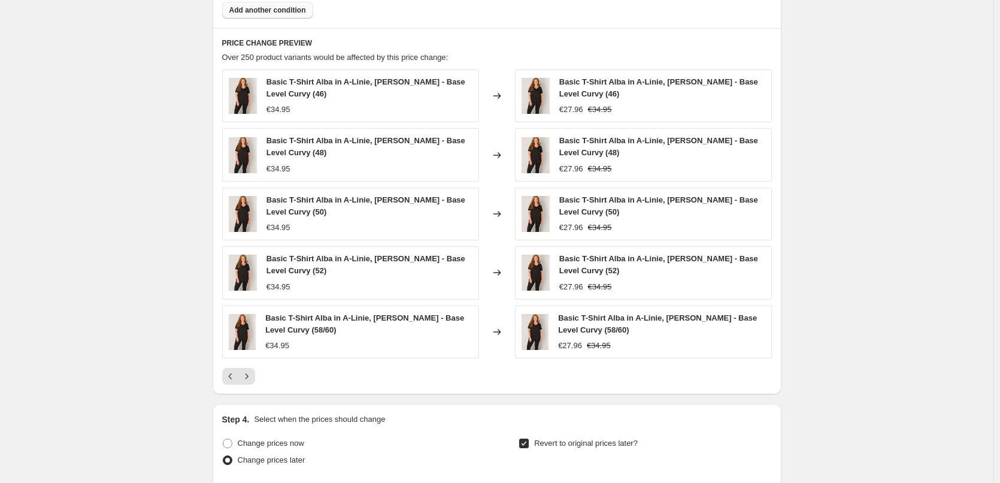
click at [251, 371] on icon "Next" at bounding box center [247, 376] width 12 height 12
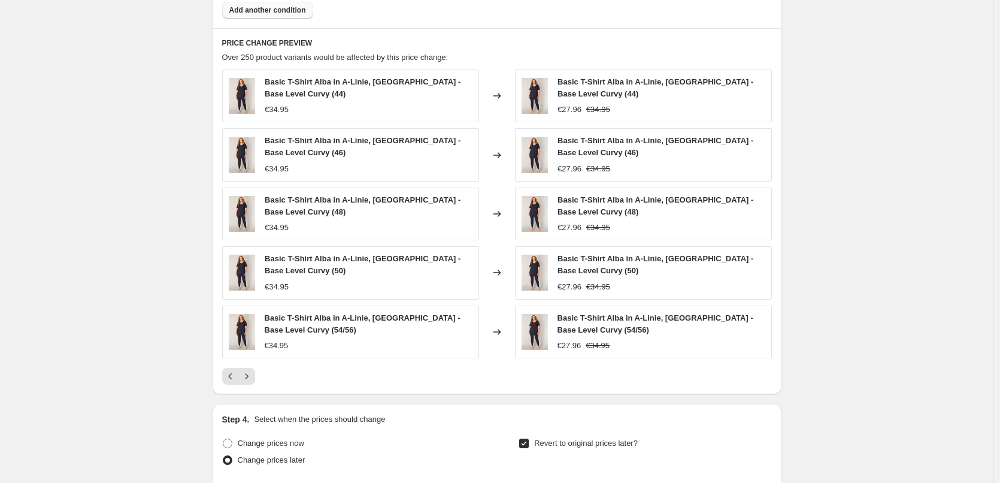
click at [251, 371] on icon "Next" at bounding box center [247, 376] width 12 height 12
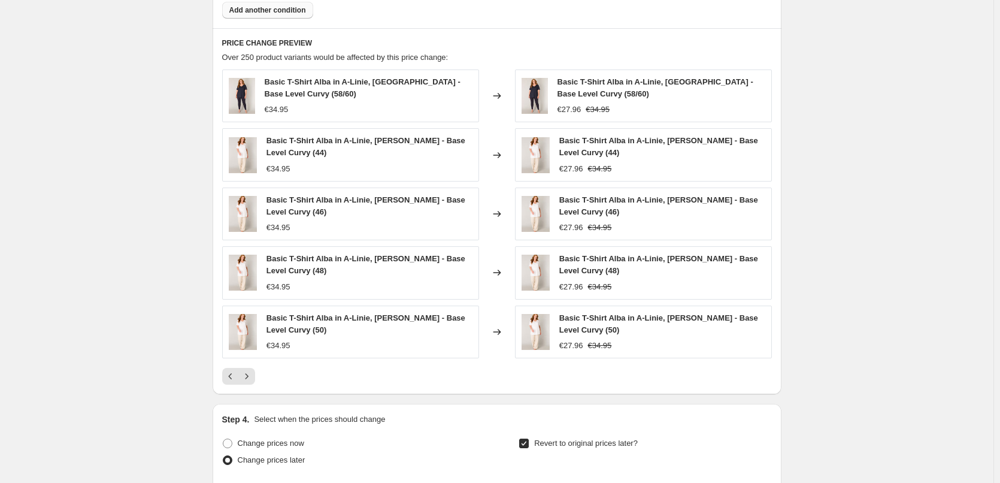
click at [251, 371] on icon "Next" at bounding box center [247, 376] width 12 height 12
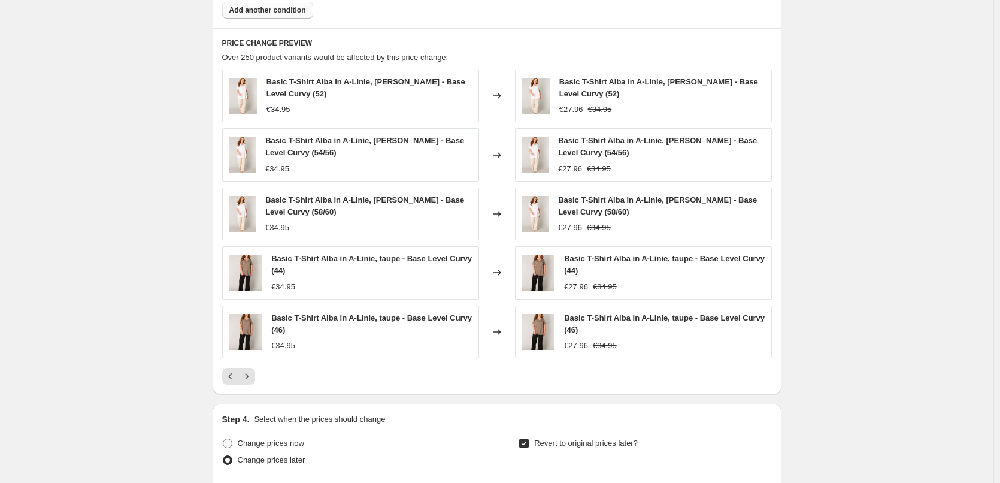
click at [251, 371] on icon "Next" at bounding box center [247, 376] width 12 height 12
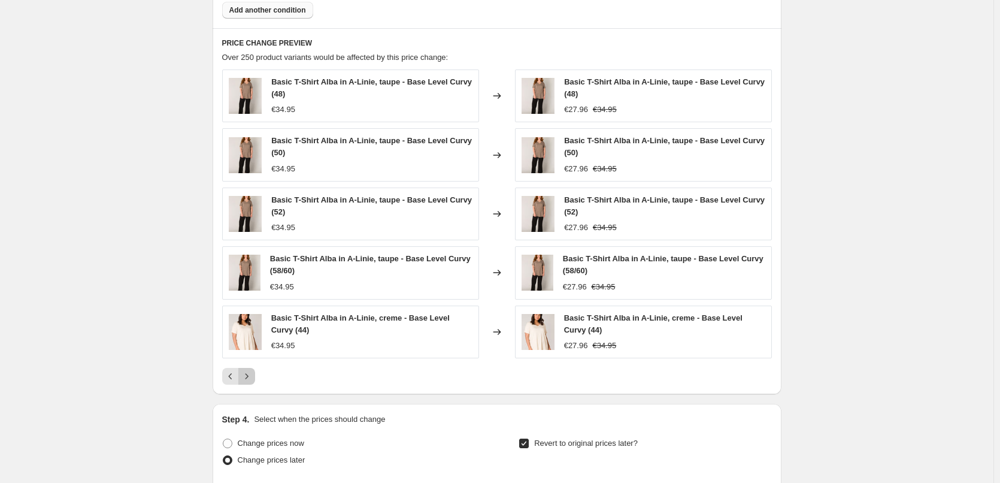
click at [251, 371] on icon "Next" at bounding box center [247, 376] width 12 height 12
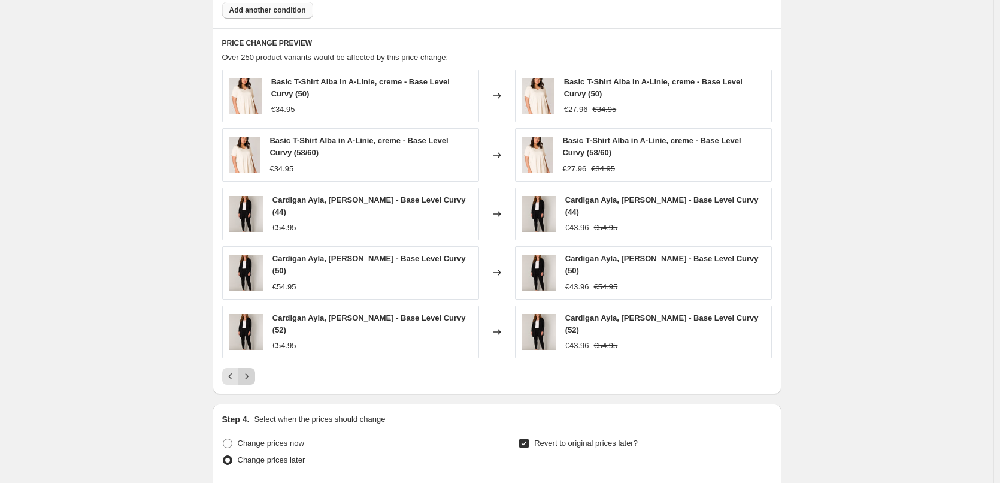
click at [247, 370] on icon "Next" at bounding box center [247, 376] width 12 height 12
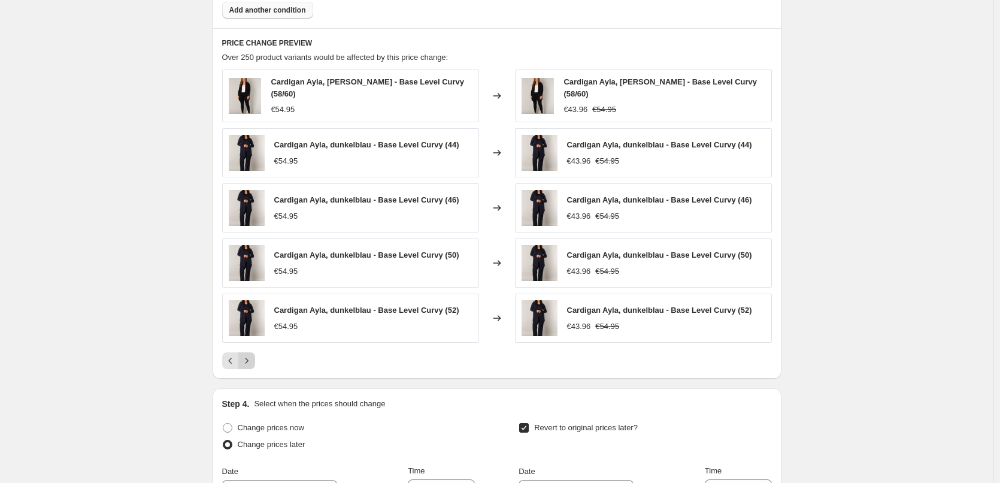
click at [248, 359] on icon "Next" at bounding box center [247, 361] width 12 height 12
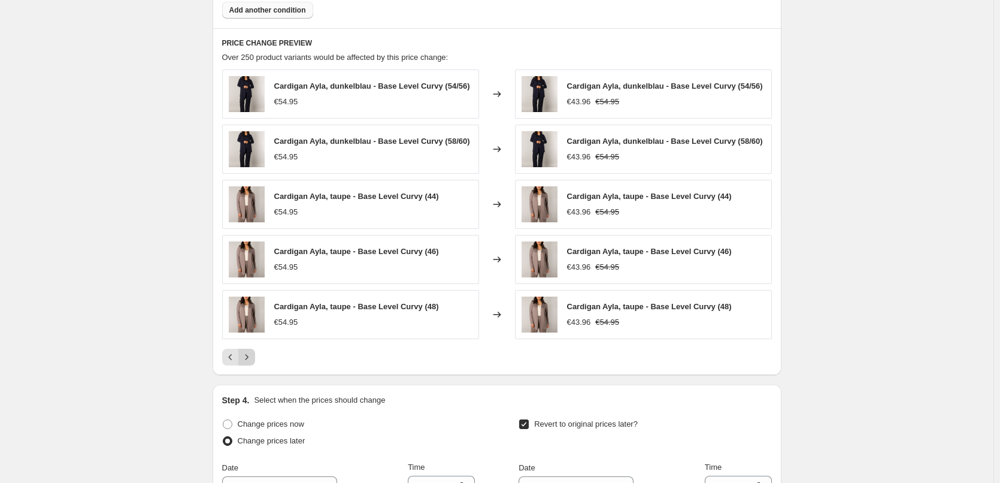
click at [248, 359] on icon "Next" at bounding box center [247, 357] width 12 height 12
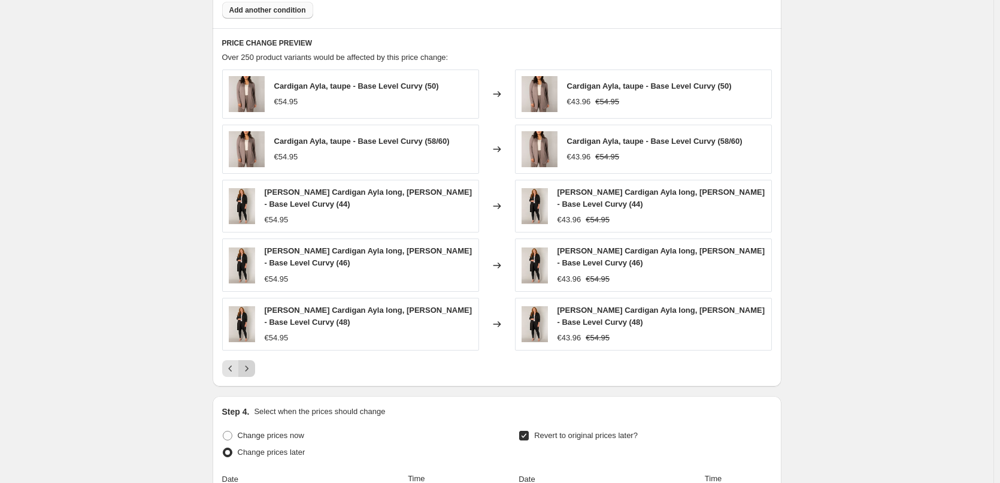
click at [252, 365] on icon "Next" at bounding box center [247, 368] width 12 height 12
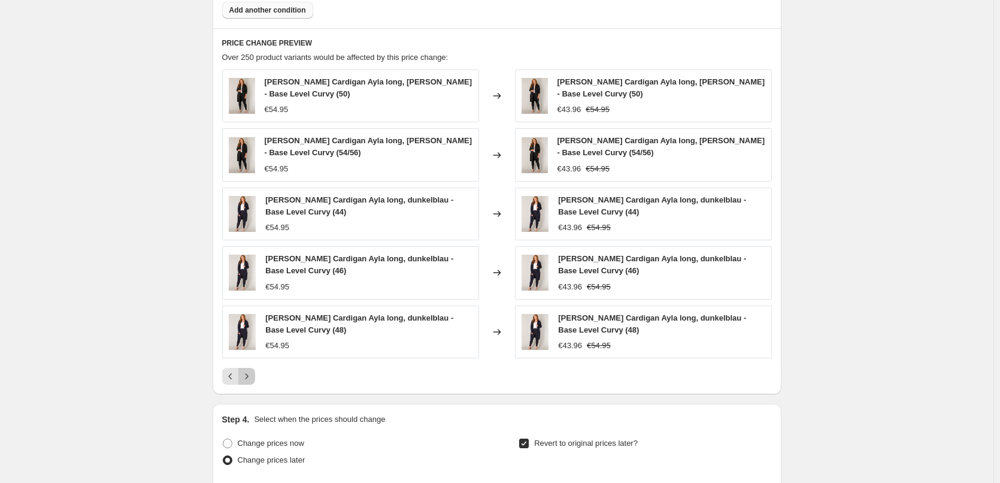
click at [249, 377] on icon "Next" at bounding box center [247, 376] width 12 height 12
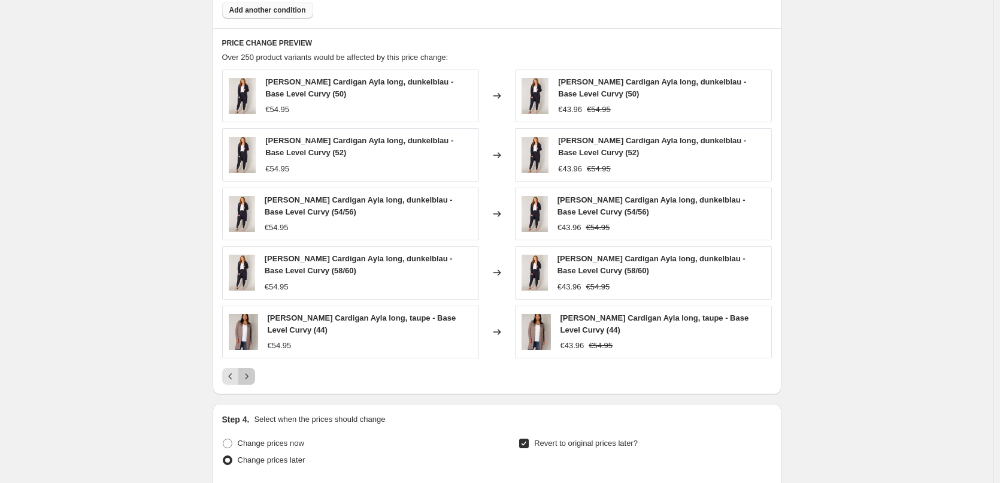
click at [253, 376] on icon "Next" at bounding box center [247, 376] width 12 height 12
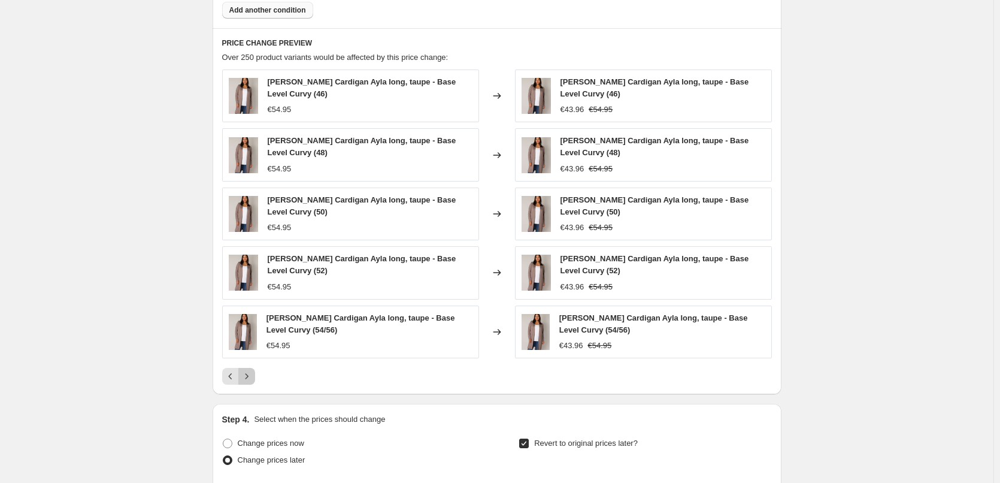
click at [253, 374] on icon "Next" at bounding box center [247, 376] width 12 height 12
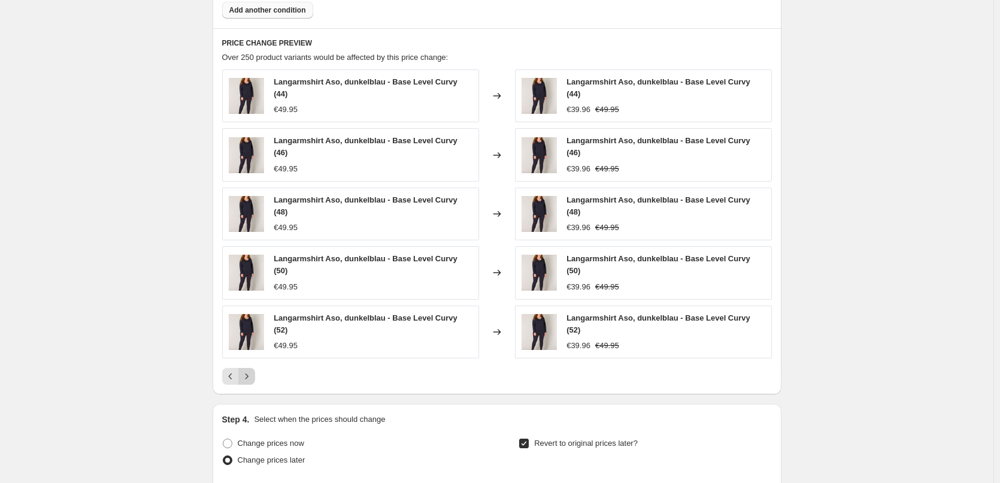
click at [252, 370] on icon "Next" at bounding box center [247, 376] width 12 height 12
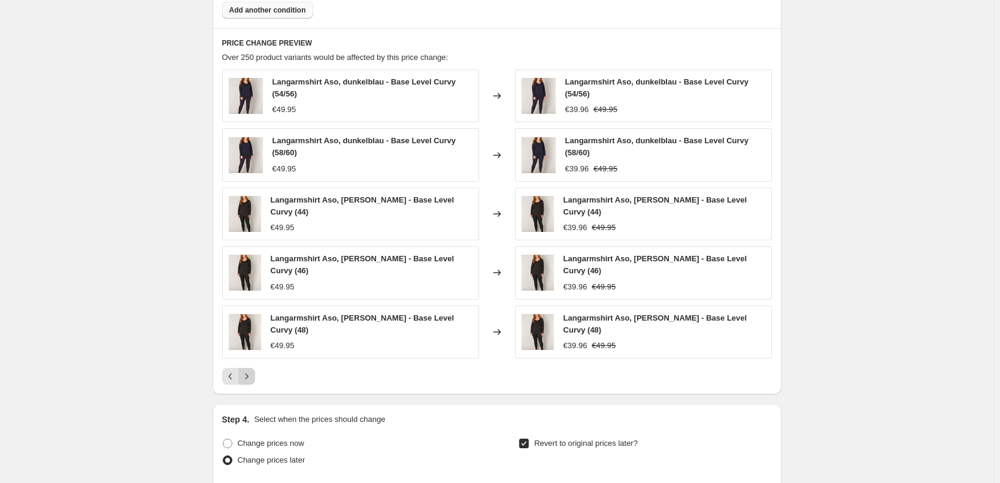
click at [252, 370] on icon "Next" at bounding box center [247, 376] width 12 height 12
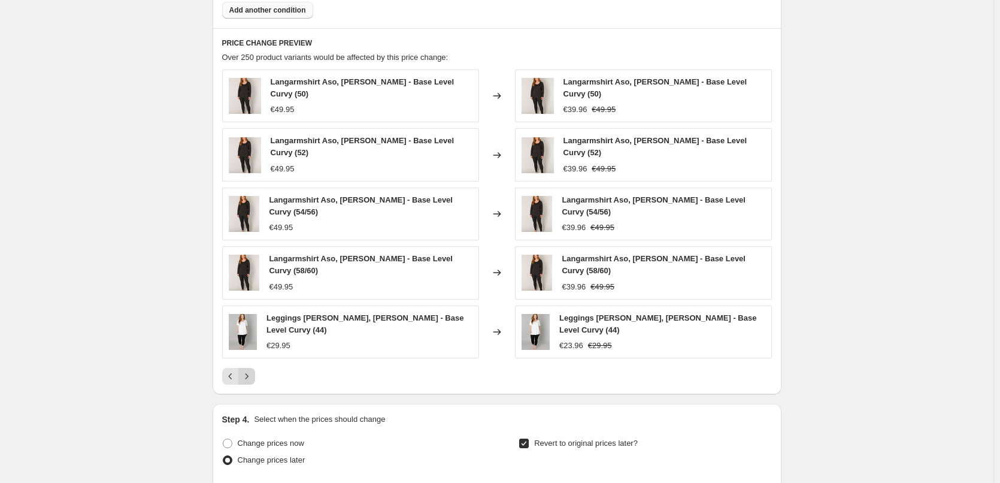
click at [252, 370] on icon "Next" at bounding box center [247, 376] width 12 height 12
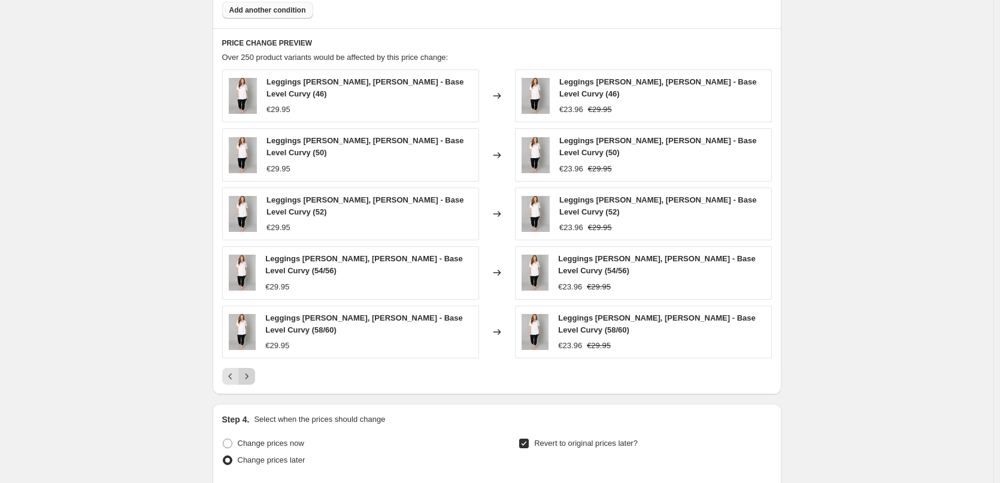
click at [252, 370] on icon "Next" at bounding box center [247, 376] width 12 height 12
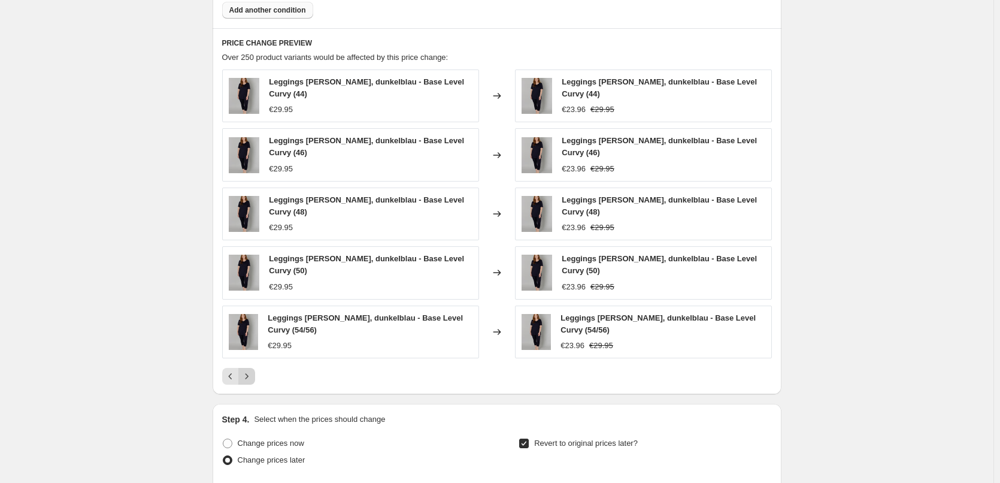
click at [252, 370] on icon "Next" at bounding box center [247, 376] width 12 height 12
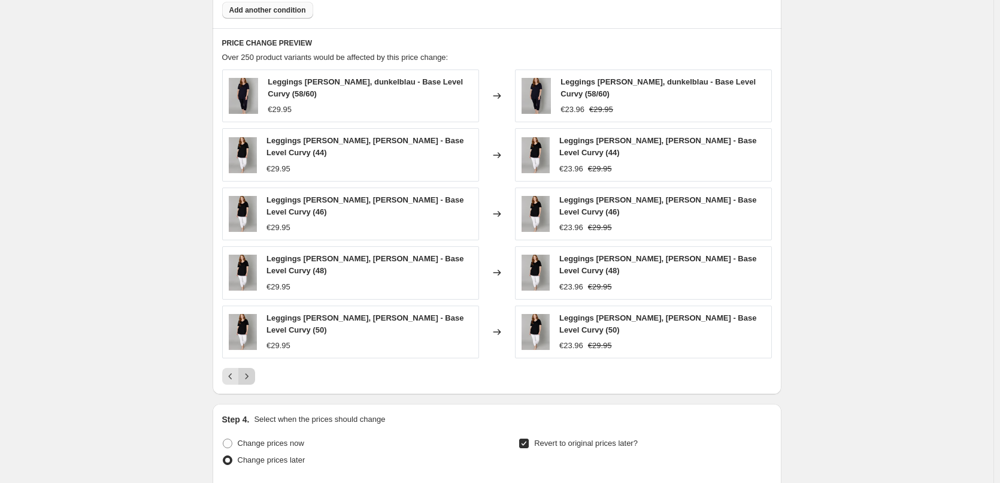
click at [252, 370] on icon "Next" at bounding box center [247, 376] width 12 height 12
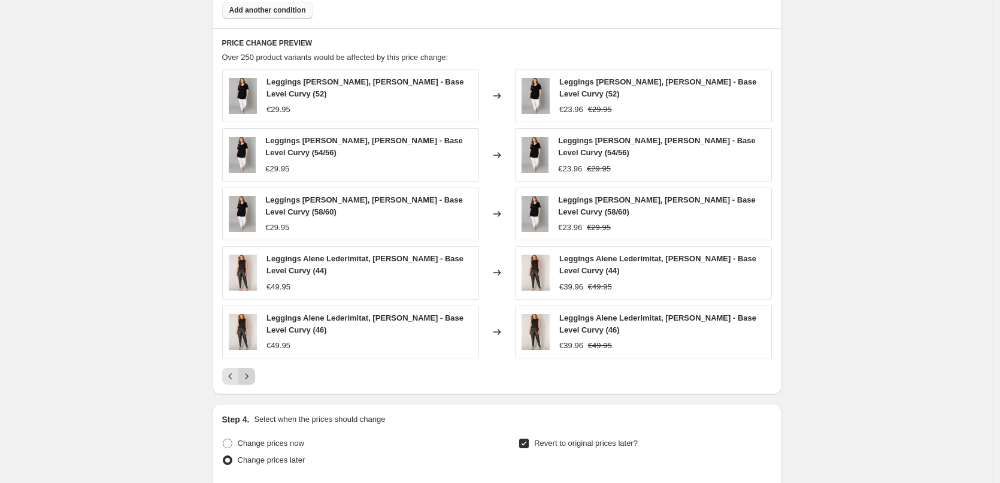
click at [252, 370] on icon "Next" at bounding box center [247, 376] width 12 height 12
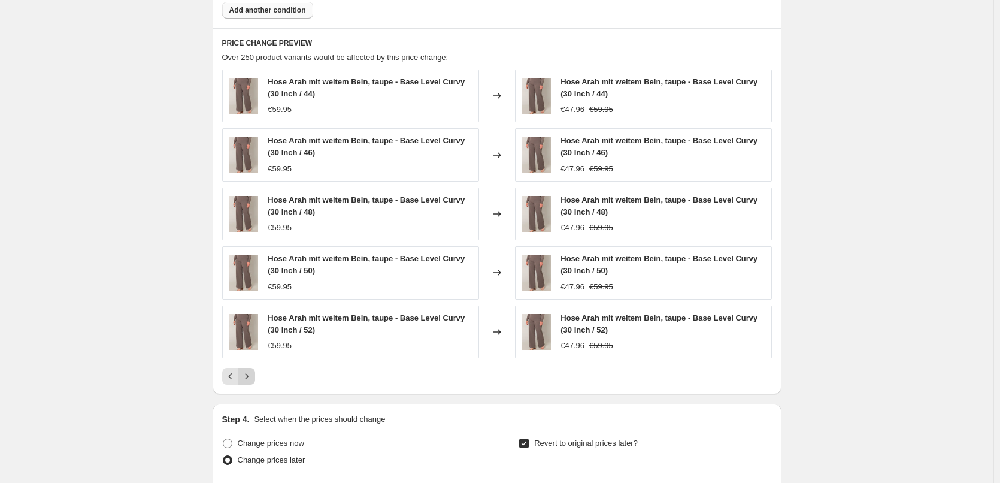
click at [252, 361] on div "Hose Arah mit weitem Bein, taupe - Base Level Curvy (30 Inch / 44) €59.95 Chang…" at bounding box center [497, 226] width 550 height 315
click at [247, 378] on icon "Next" at bounding box center [247, 376] width 12 height 12
click at [249, 376] on icon "Next" at bounding box center [247, 376] width 12 height 12
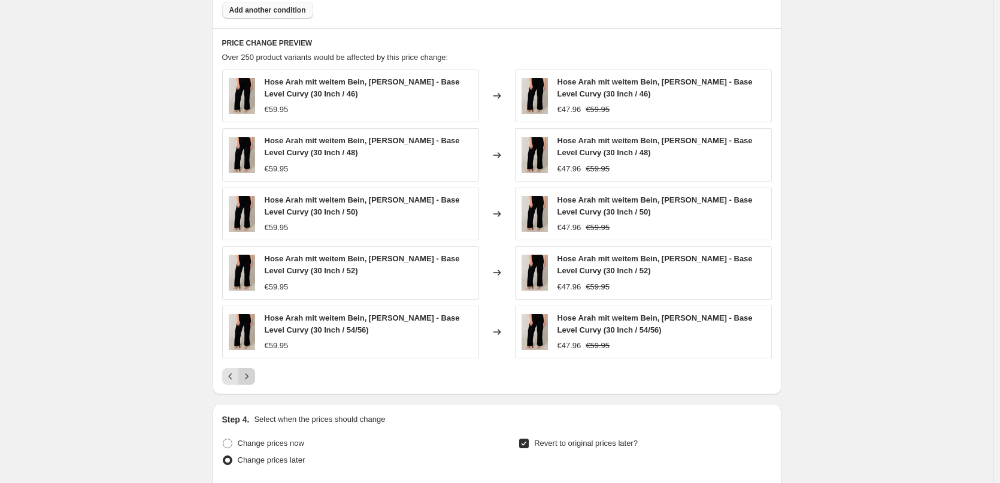
click at [249, 376] on icon "Next" at bounding box center [247, 376] width 12 height 12
click at [248, 375] on icon "Next" at bounding box center [246, 375] width 3 height 5
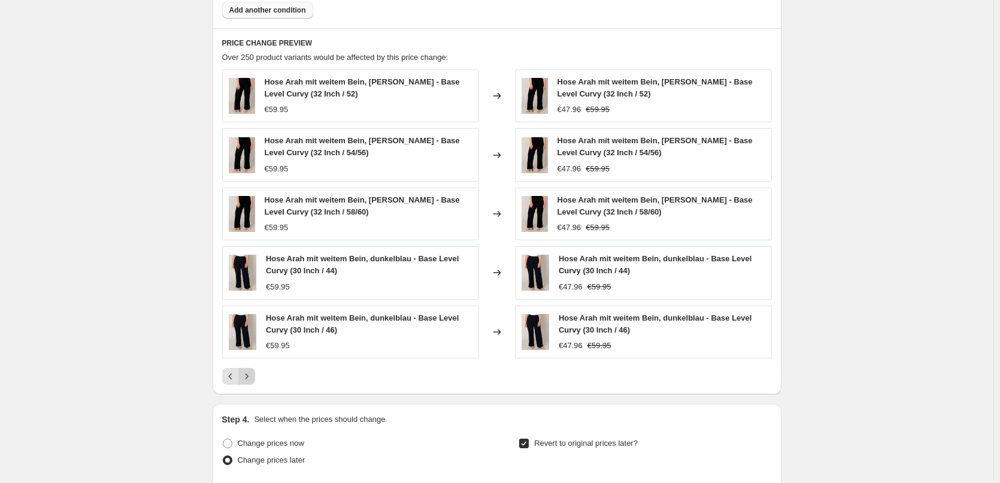
click at [248, 375] on icon "Next" at bounding box center [246, 375] width 3 height 5
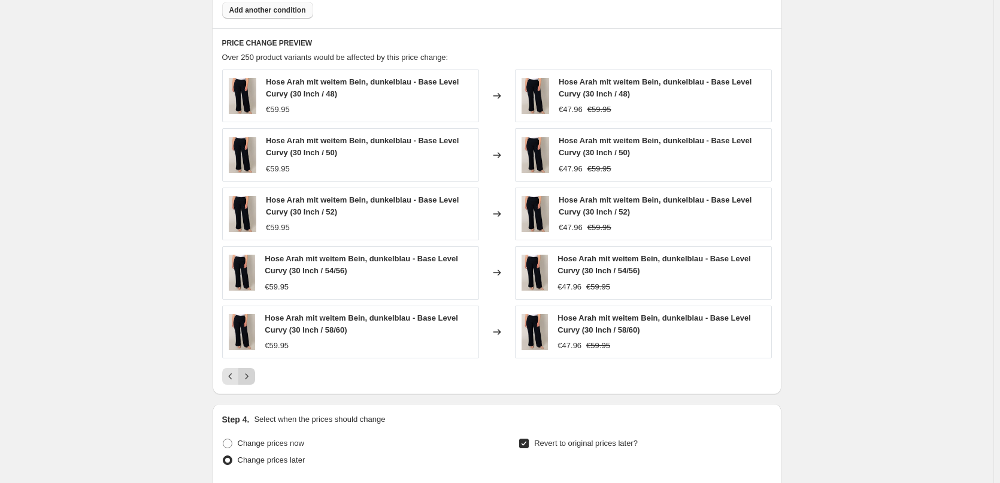
click at [248, 375] on icon "Next" at bounding box center [246, 375] width 3 height 5
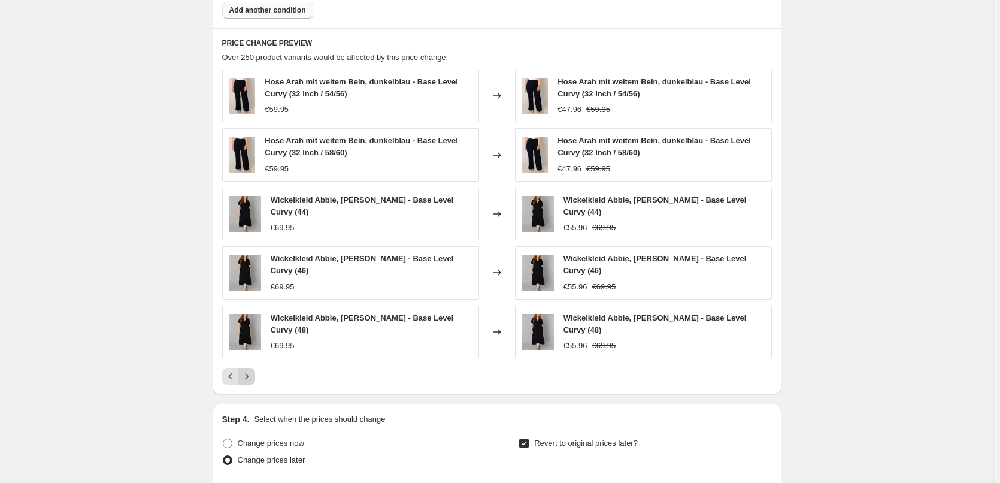
click at [249, 370] on icon "Next" at bounding box center [247, 376] width 12 height 12
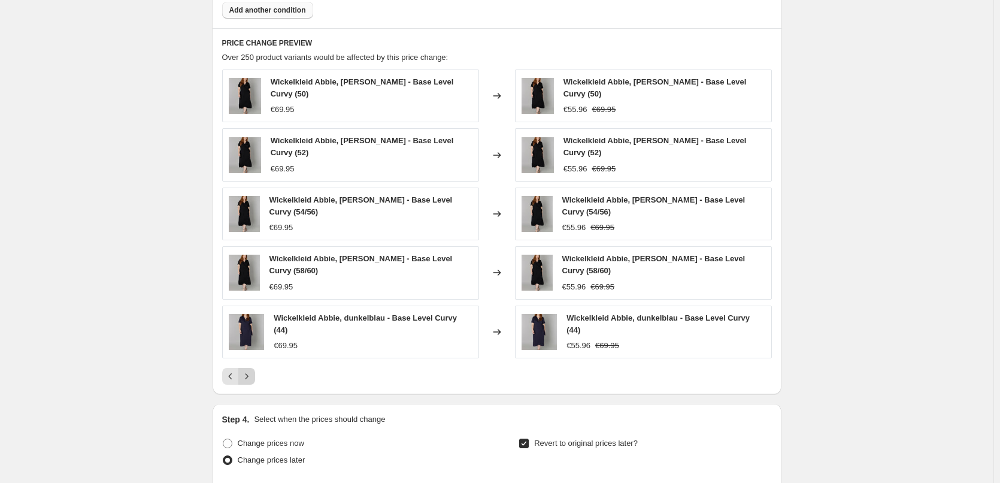
click at [249, 368] on div "PRICE CHANGE PREVIEW Over 250 product variants would be affected by this price …" at bounding box center [497, 211] width 569 height 366
click at [250, 370] on icon "Next" at bounding box center [247, 376] width 12 height 12
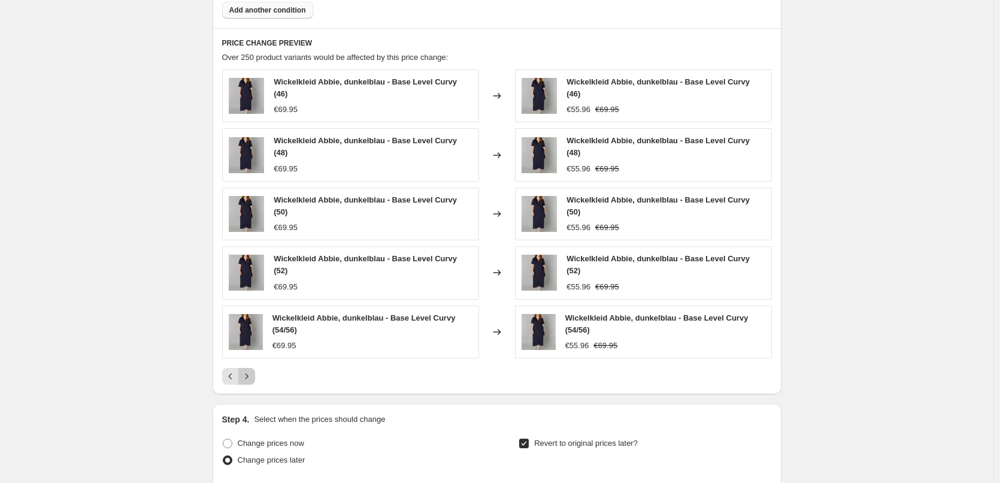
click at [252, 368] on button "Next" at bounding box center [246, 376] width 17 height 17
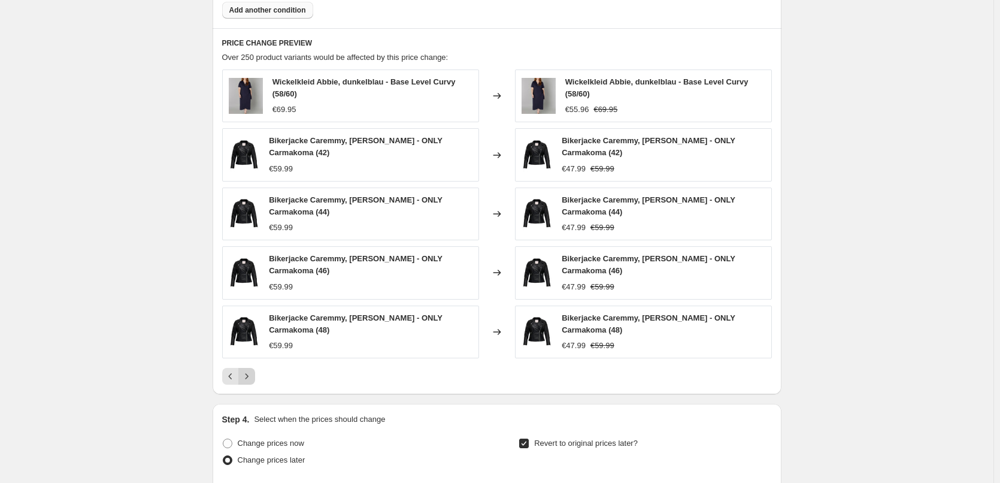
click at [252, 368] on button "Next" at bounding box center [246, 376] width 17 height 17
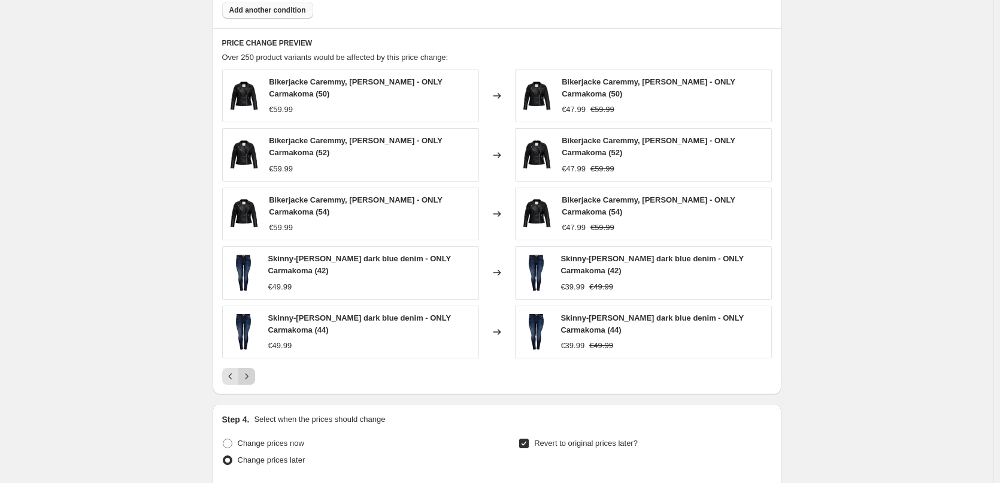
click at [253, 370] on icon "Next" at bounding box center [247, 376] width 12 height 12
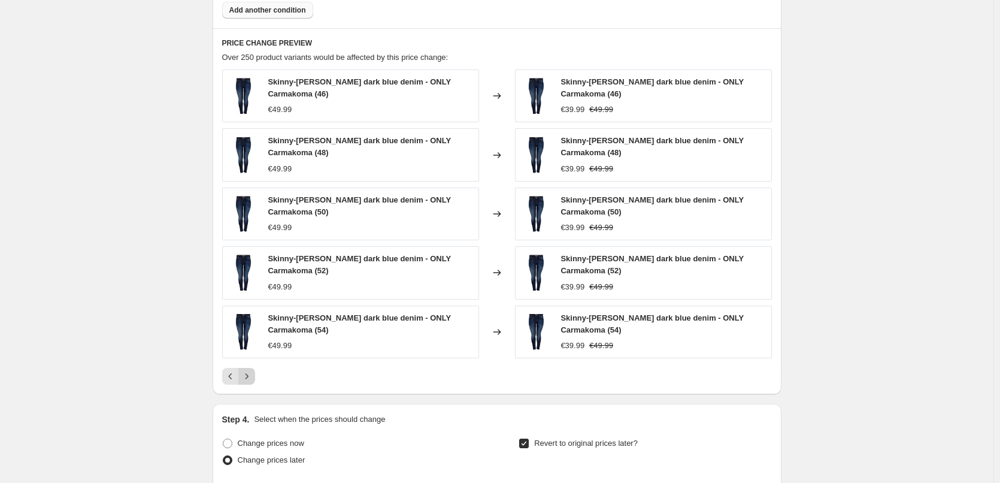
click at [252, 377] on icon "Next" at bounding box center [247, 376] width 12 height 12
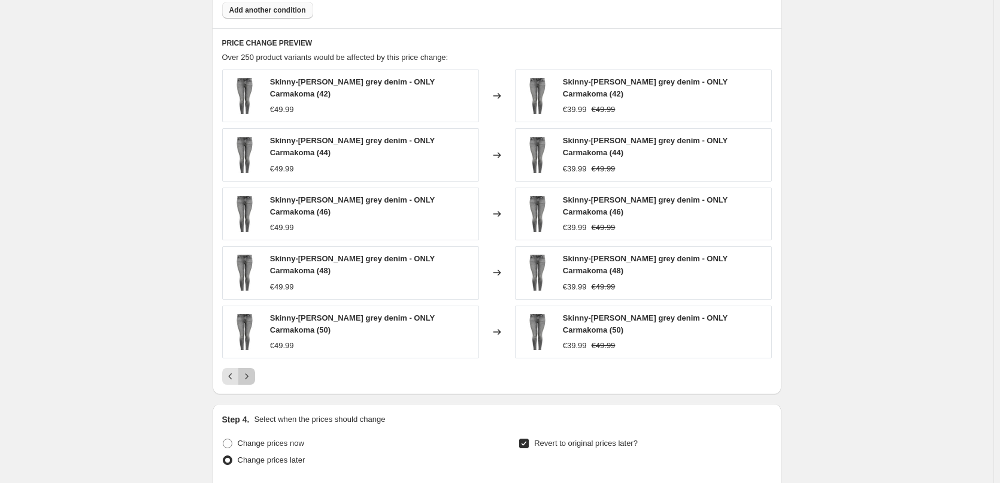
click at [251, 373] on icon "Next" at bounding box center [247, 376] width 12 height 12
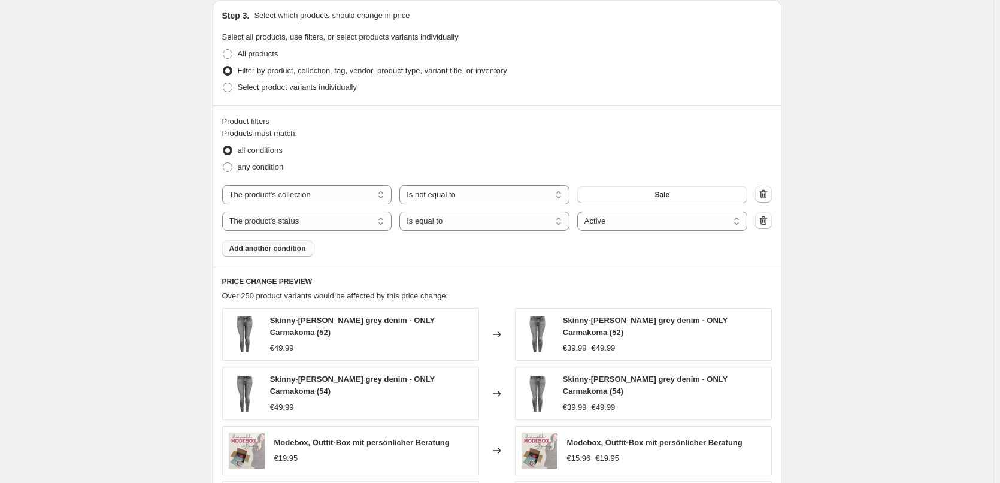
scroll to position [558, 0]
click at [274, 253] on span "Add another condition" at bounding box center [267, 250] width 77 height 10
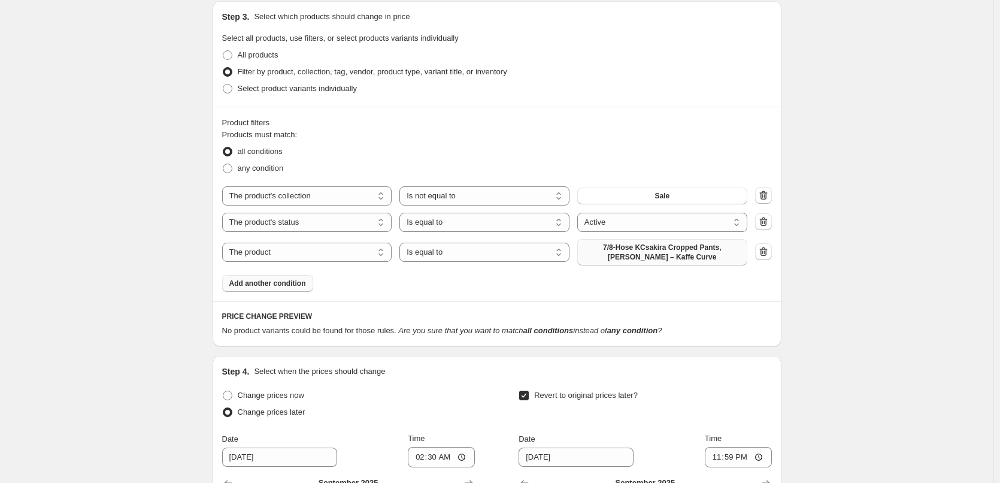
click at [652, 258] on span "7/8-Hose KCsakira Cropped Pants, [PERSON_NAME] – Kaffe Curve" at bounding box center [663, 252] width 156 height 19
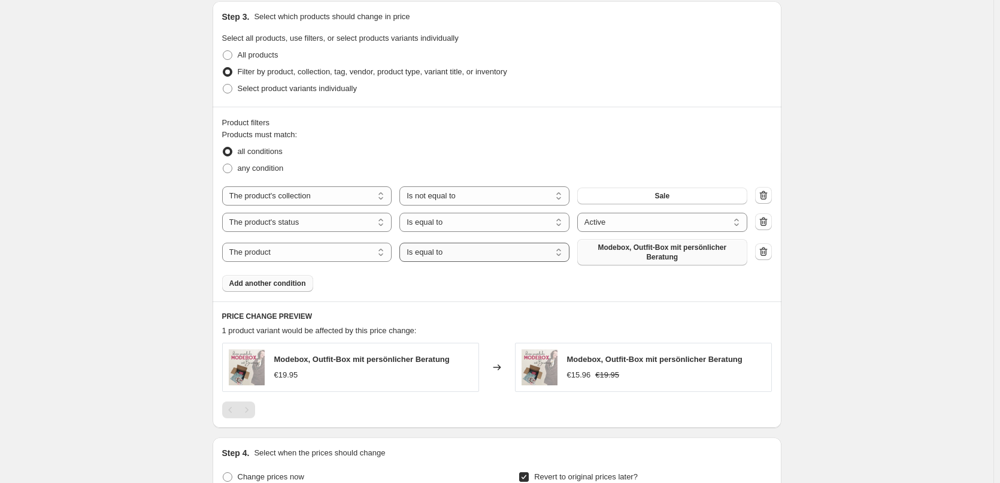
click at [498, 250] on select "Is equal to Is not equal to" at bounding box center [485, 252] width 170 height 19
select select "not_equal"
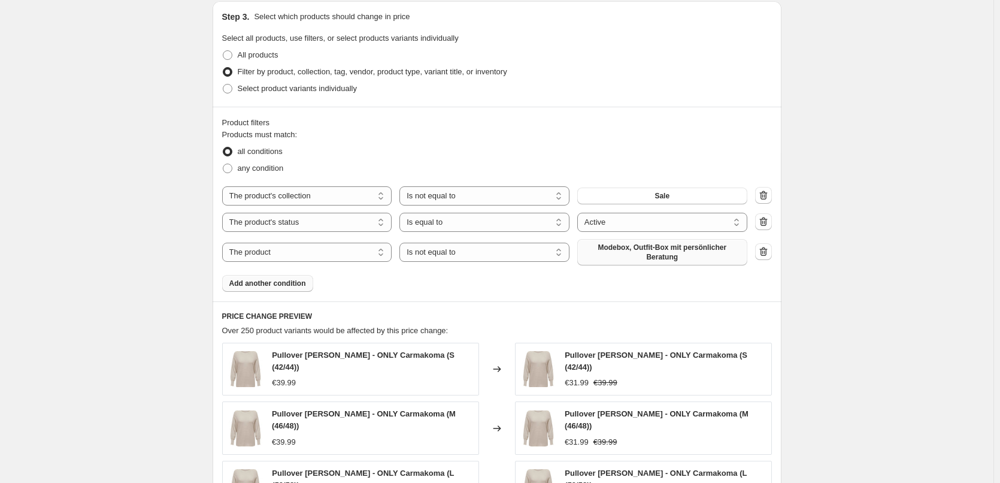
click at [176, 253] on div "Create new price [MEDICAL_DATA]. This page is ready Create new price [MEDICAL_D…" at bounding box center [497, 248] width 994 height 1613
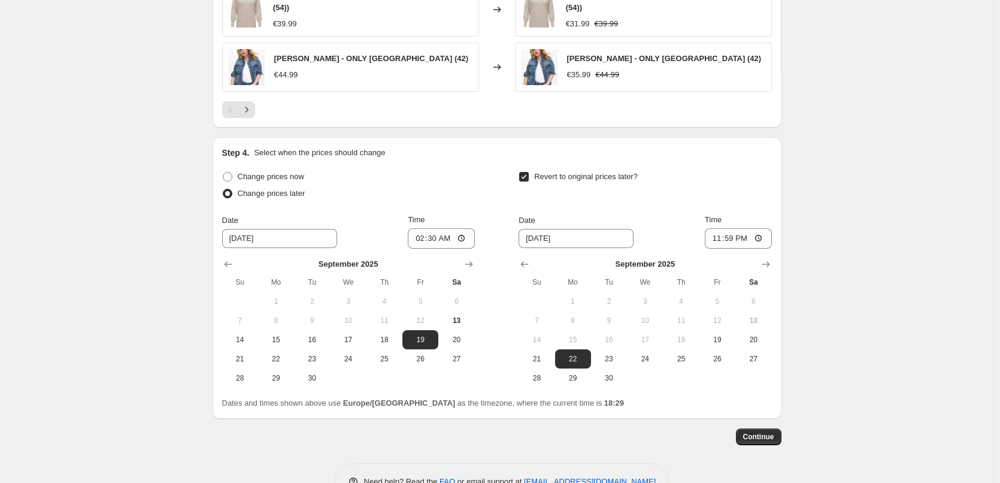
scroll to position [1097, 0]
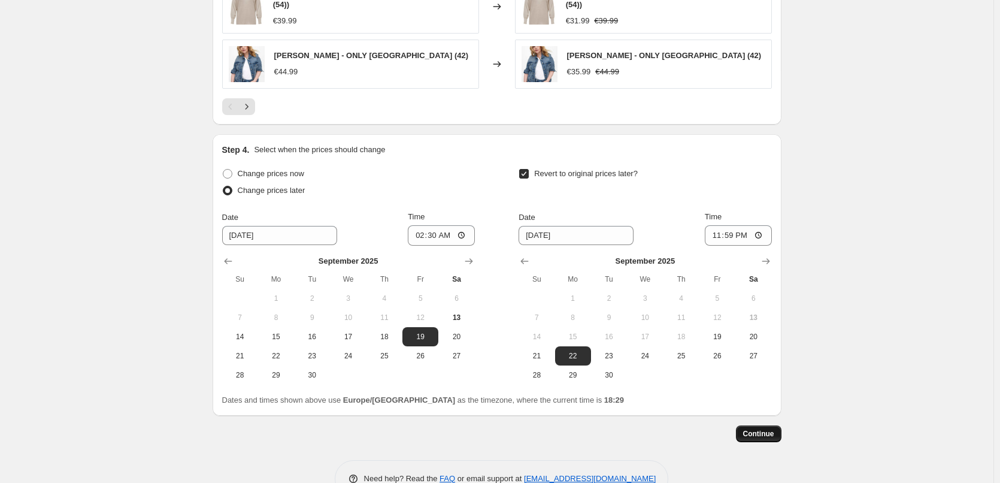
click at [773, 429] on span "Continue" at bounding box center [758, 434] width 31 height 10
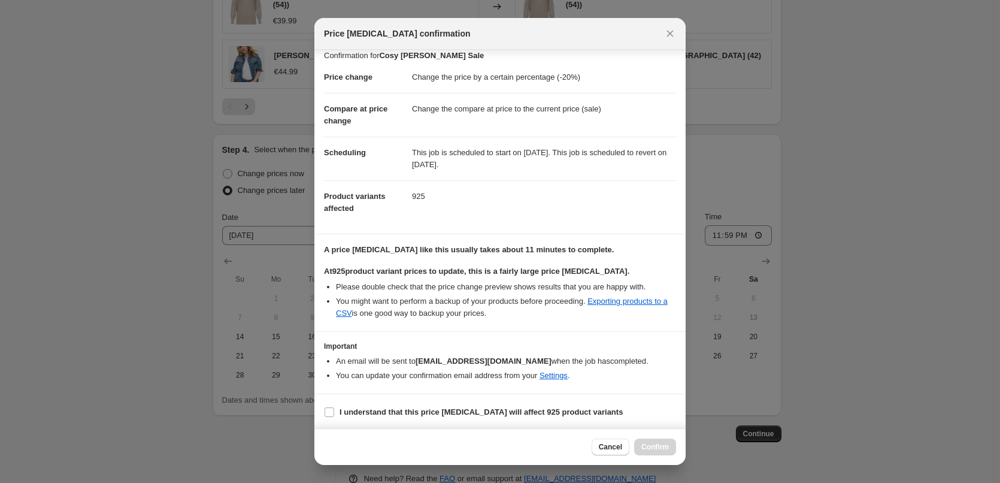
scroll to position [11, 0]
click at [332, 412] on input "I understand that this price [MEDICAL_DATA] will affect 925 product variants" at bounding box center [330, 411] width 10 height 10
checkbox input "true"
click at [661, 446] on span "Confirm" at bounding box center [656, 447] width 28 height 10
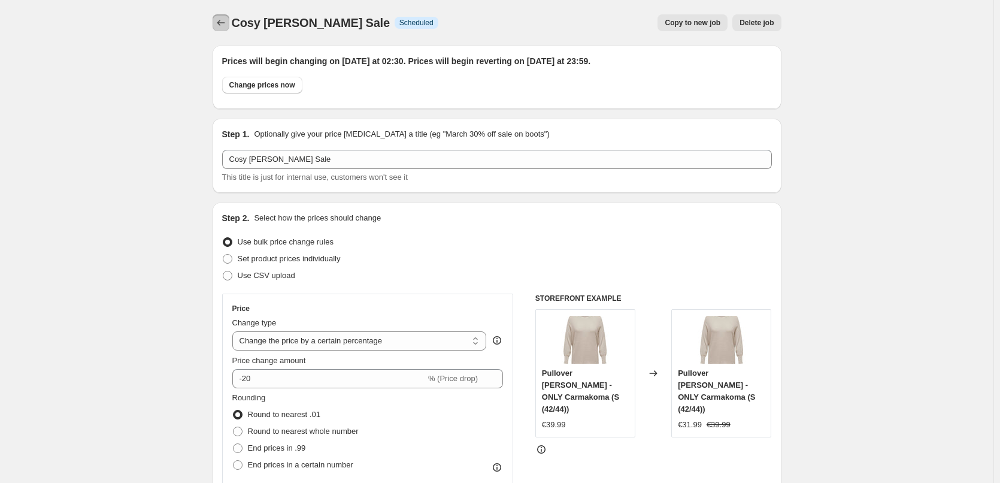
click at [223, 20] on icon "Price change jobs" at bounding box center [221, 23] width 12 height 12
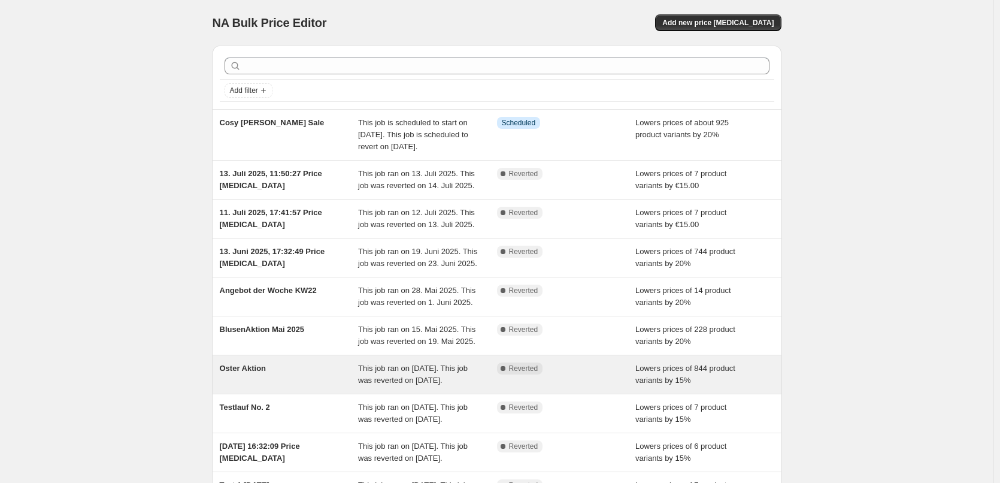
click at [232, 373] on span "Oster Aktion" at bounding box center [243, 368] width 47 height 9
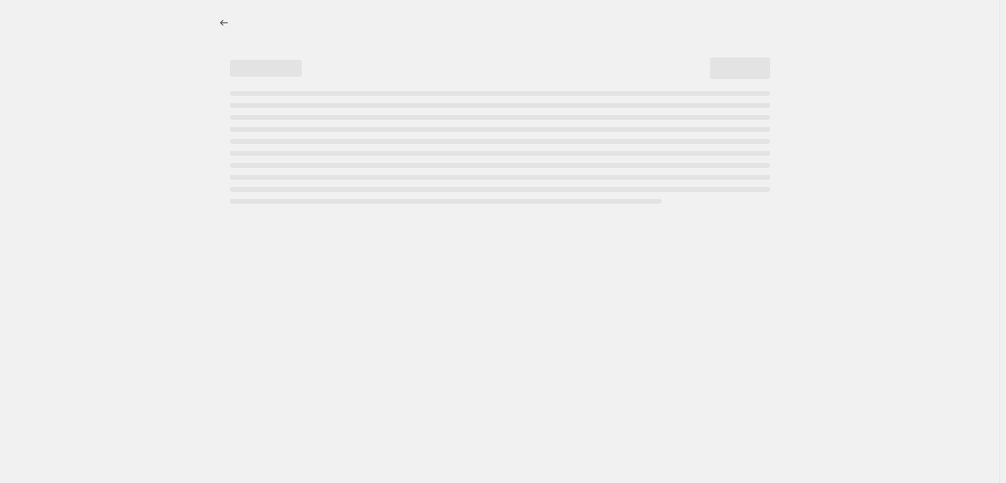
select select "percentage"
select select "collection"
select select "not_equal"
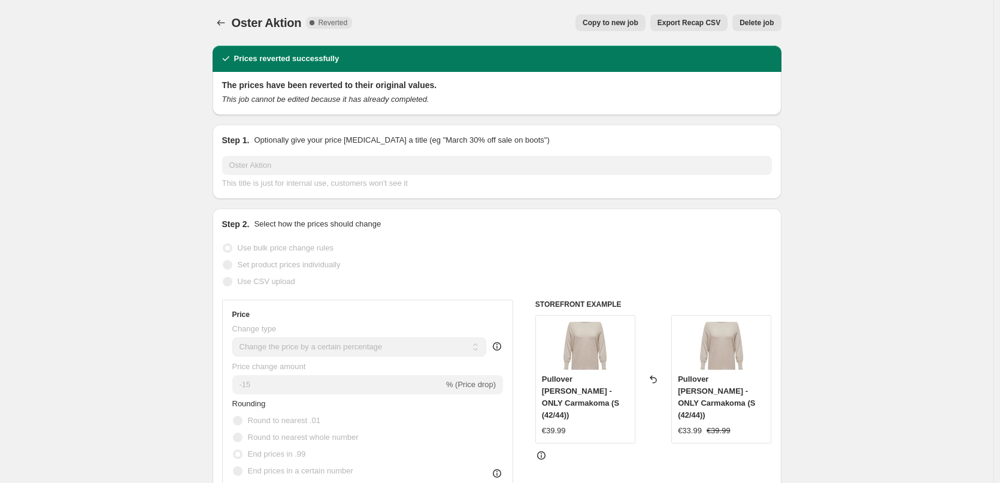
click at [219, 14] on div "Oster Aktion. This page is ready Oster Aktion Complete Reverted Copy to new job…" at bounding box center [497, 23] width 569 height 46
click at [225, 21] on icon "Price change jobs" at bounding box center [221, 23] width 12 height 12
